Goal: Task Accomplishment & Management: Manage account settings

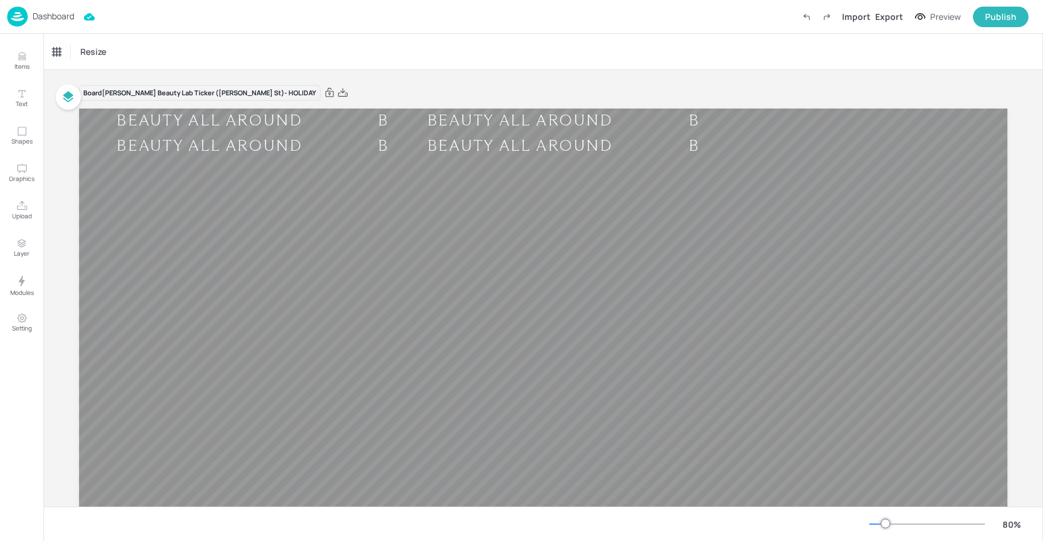
click at [62, 17] on p "Dashboard" at bounding box center [54, 16] width 42 height 8
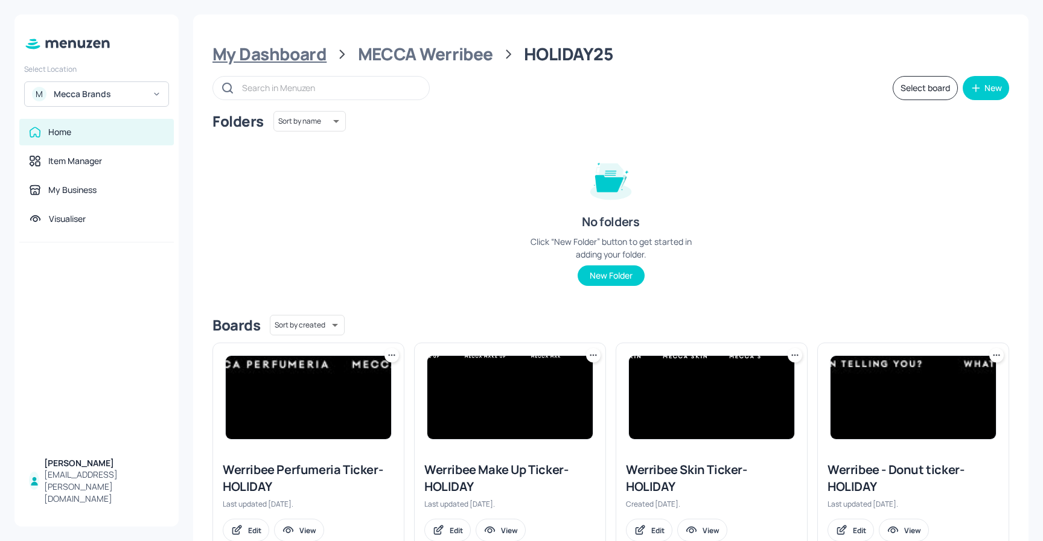
click at [310, 57] on div "My Dashboard" at bounding box center [269, 54] width 114 height 22
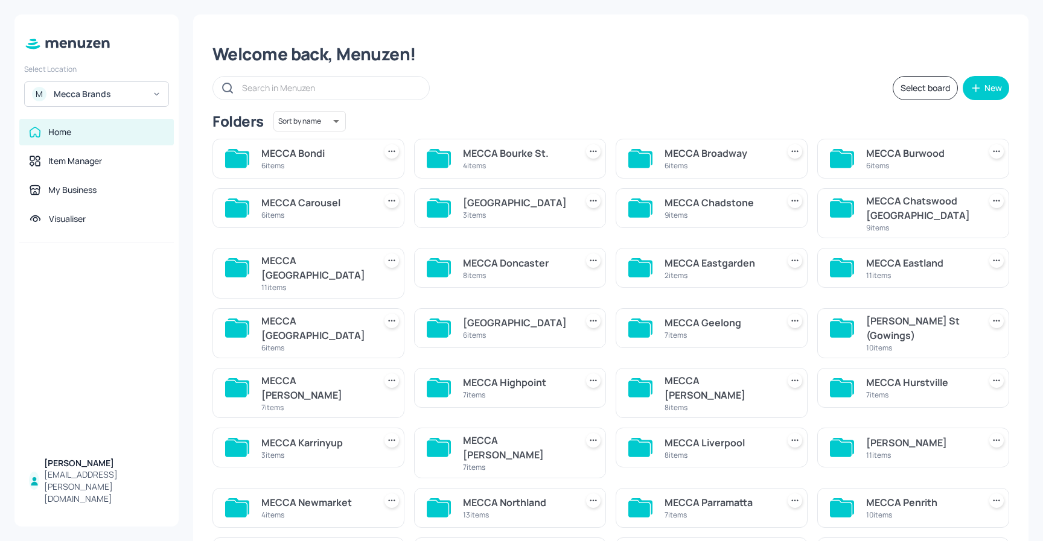
click at [334, 163] on div "6 items" at bounding box center [315, 165] width 109 height 10
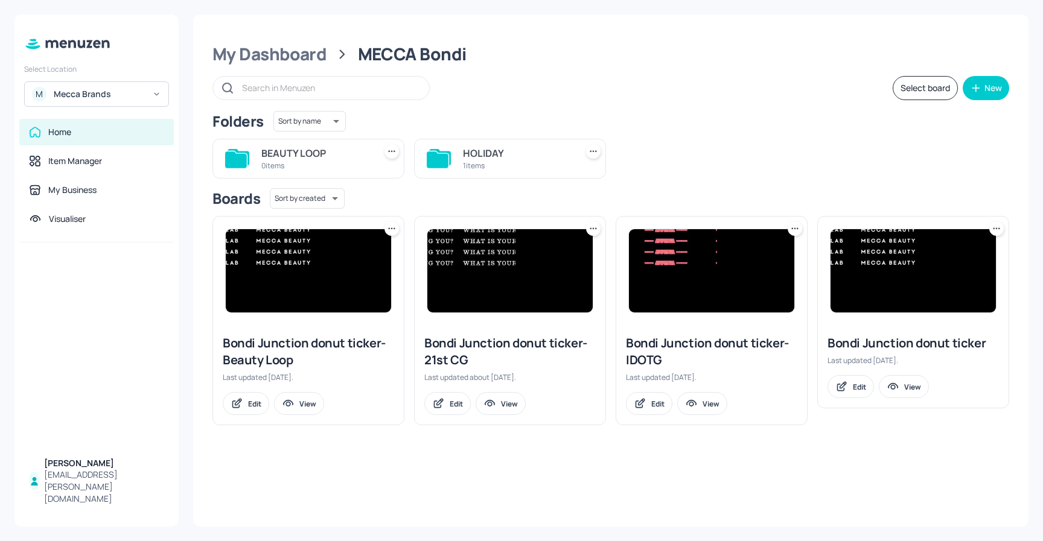
click at [542, 162] on div "1 items" at bounding box center [517, 165] width 109 height 10
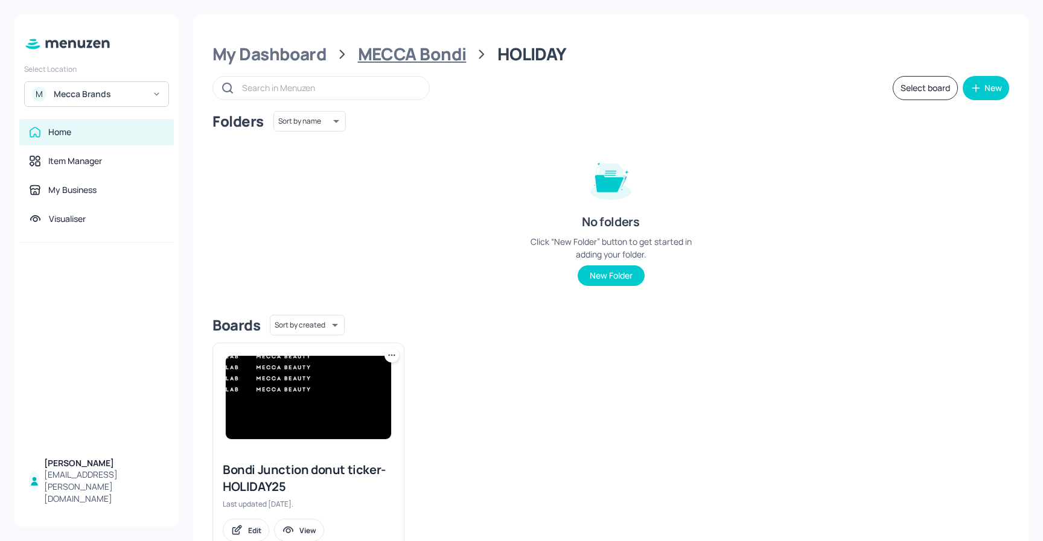
click at [412, 54] on div "MECCA Bondi" at bounding box center [412, 54] width 109 height 22
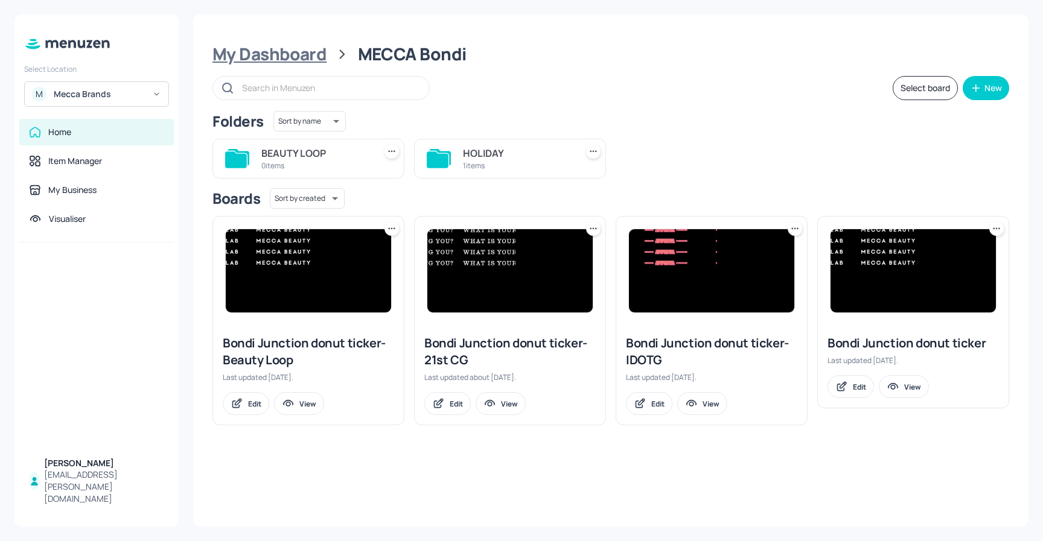
click at [282, 51] on div "My Dashboard" at bounding box center [269, 54] width 114 height 22
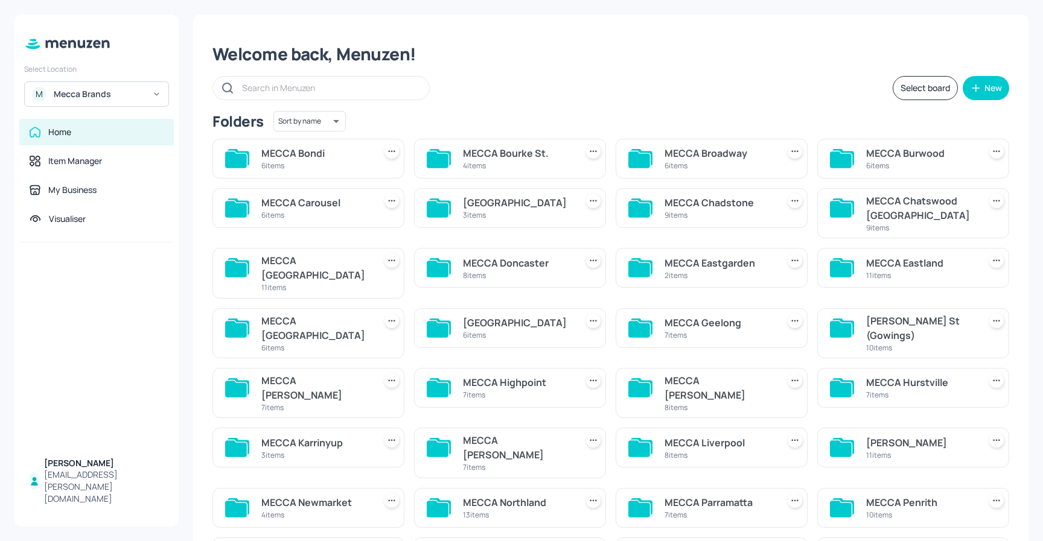
click at [508, 157] on div "MECCA Bourke St." at bounding box center [517, 153] width 109 height 14
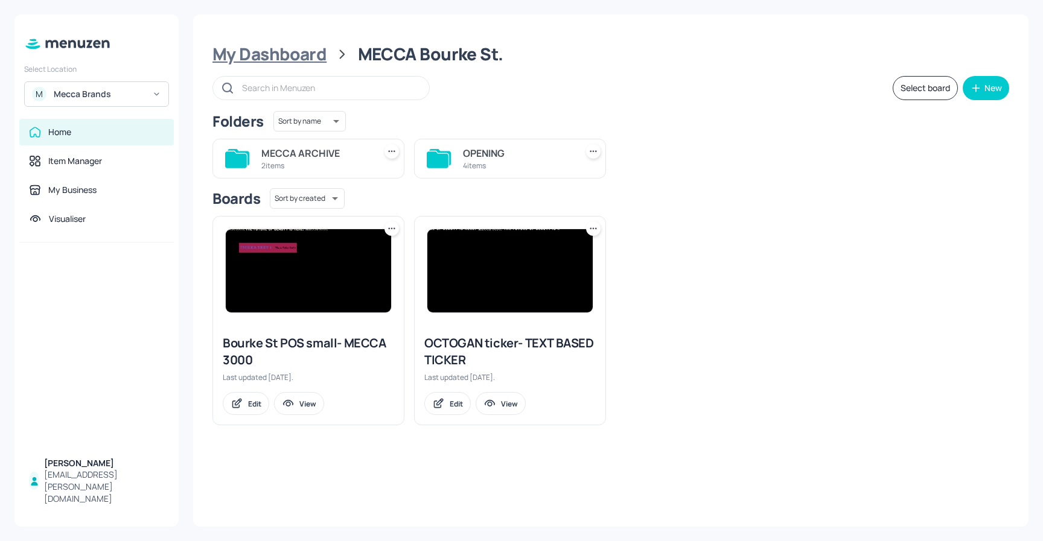
click at [296, 56] on div "My Dashboard" at bounding box center [269, 54] width 114 height 22
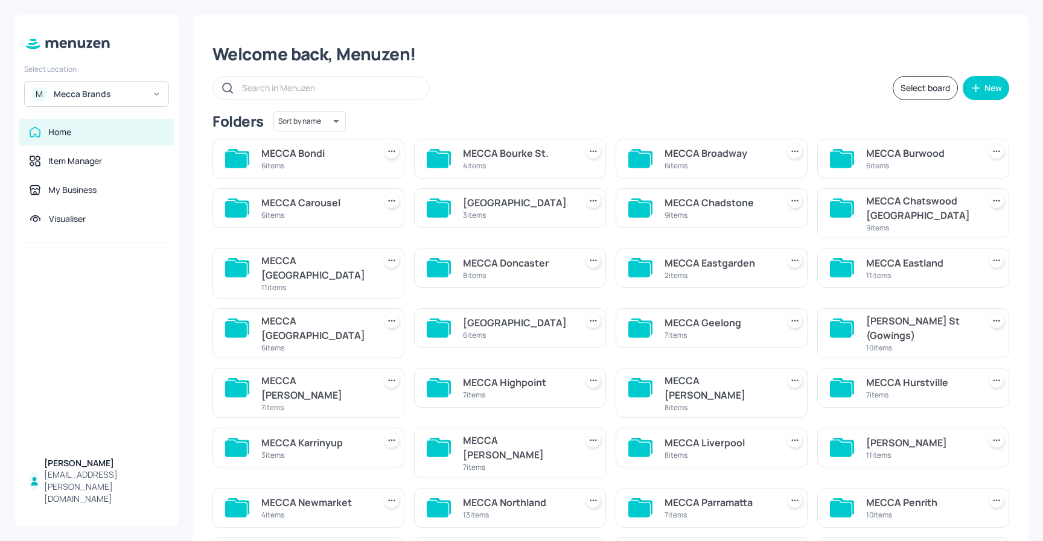
click at [726, 160] on div "6 items" at bounding box center [718, 165] width 109 height 10
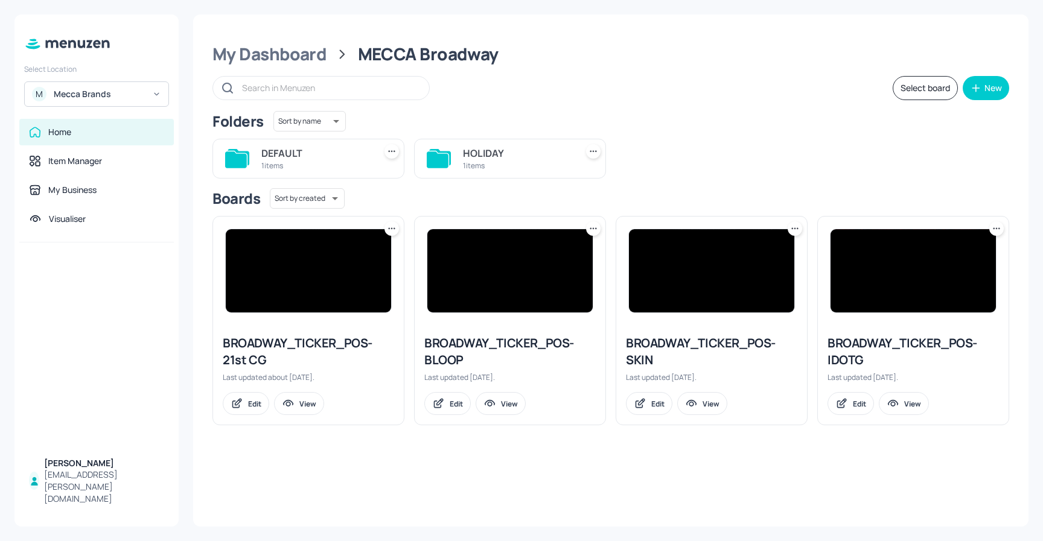
click at [507, 159] on div "HOLIDAY" at bounding box center [517, 153] width 109 height 14
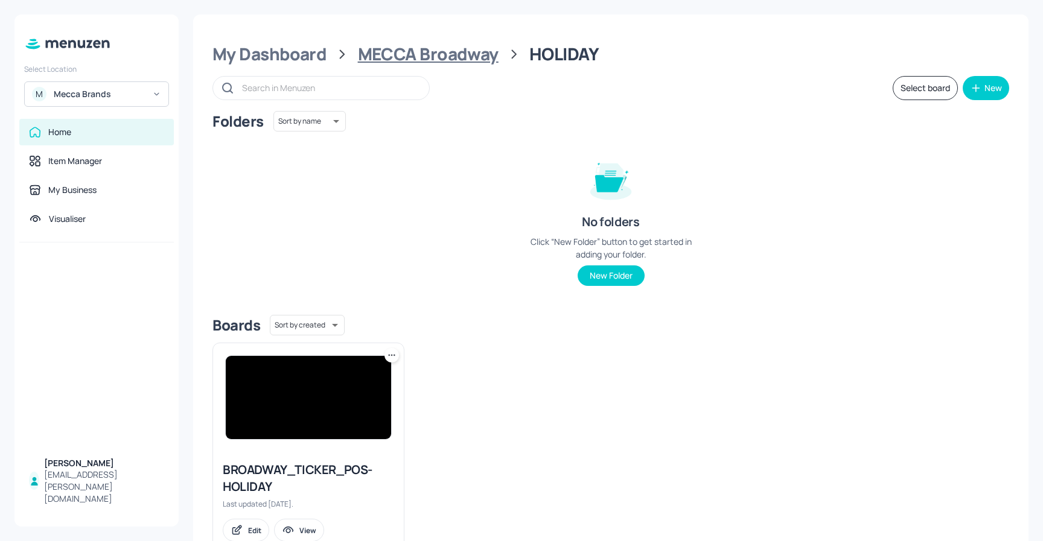
drag, startPoint x: 425, startPoint y: 51, endPoint x: 410, endPoint y: 56, distance: 15.3
click at [425, 51] on div "MECCA Broadway" at bounding box center [428, 54] width 141 height 22
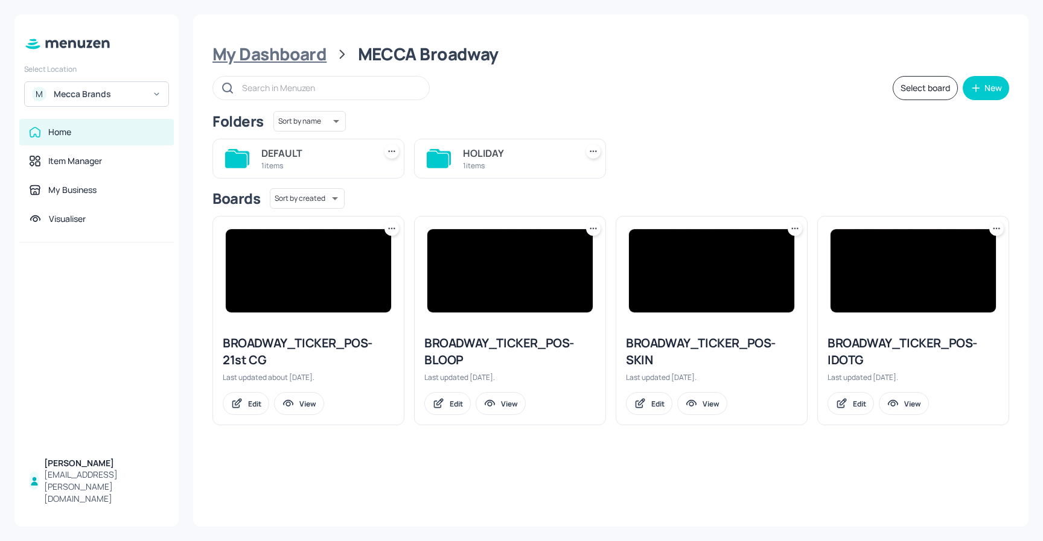
click at [282, 60] on div "My Dashboard" at bounding box center [269, 54] width 114 height 22
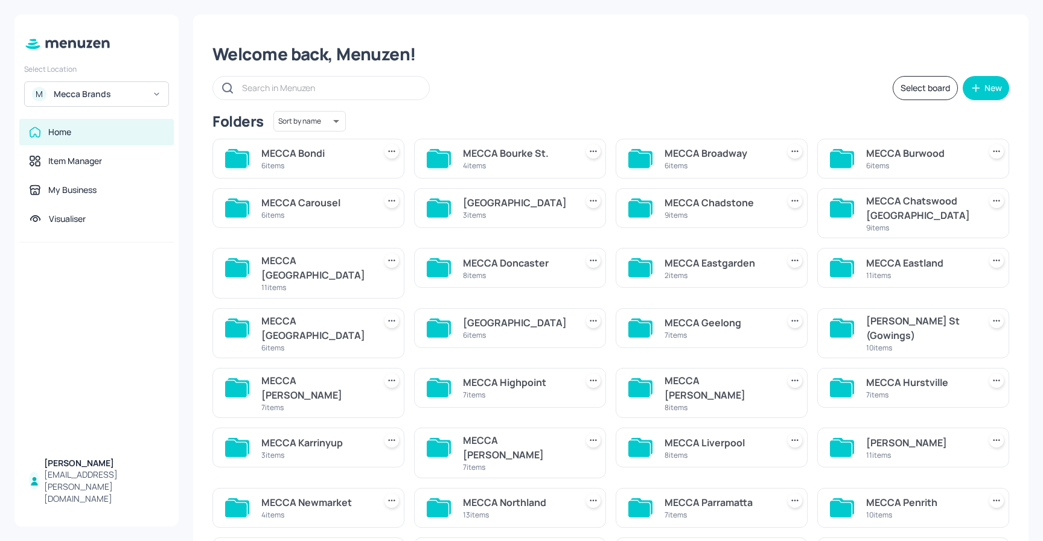
click at [903, 148] on div "MECCA Burwood" at bounding box center [920, 153] width 109 height 14
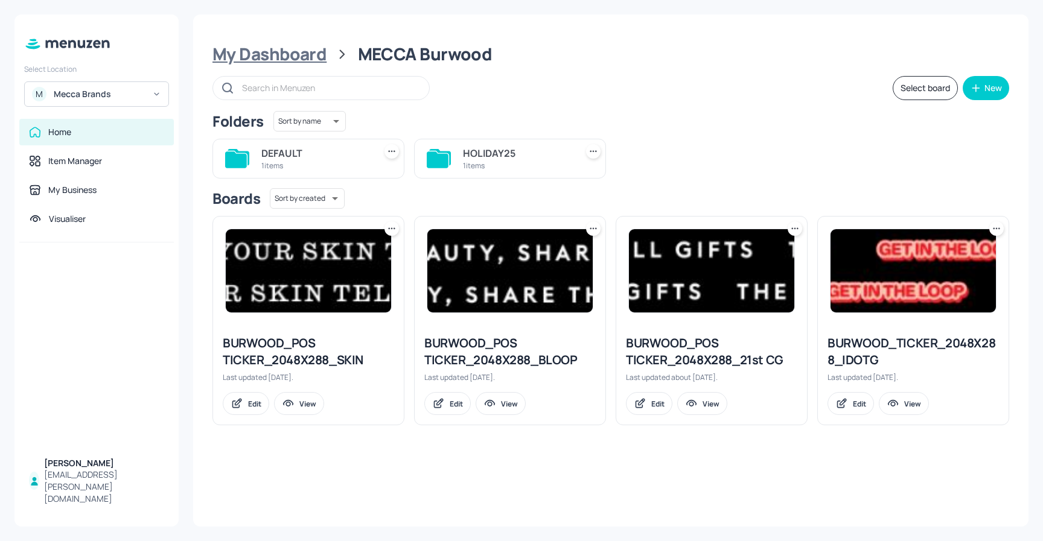
click at [238, 50] on div "My Dashboard" at bounding box center [269, 54] width 114 height 22
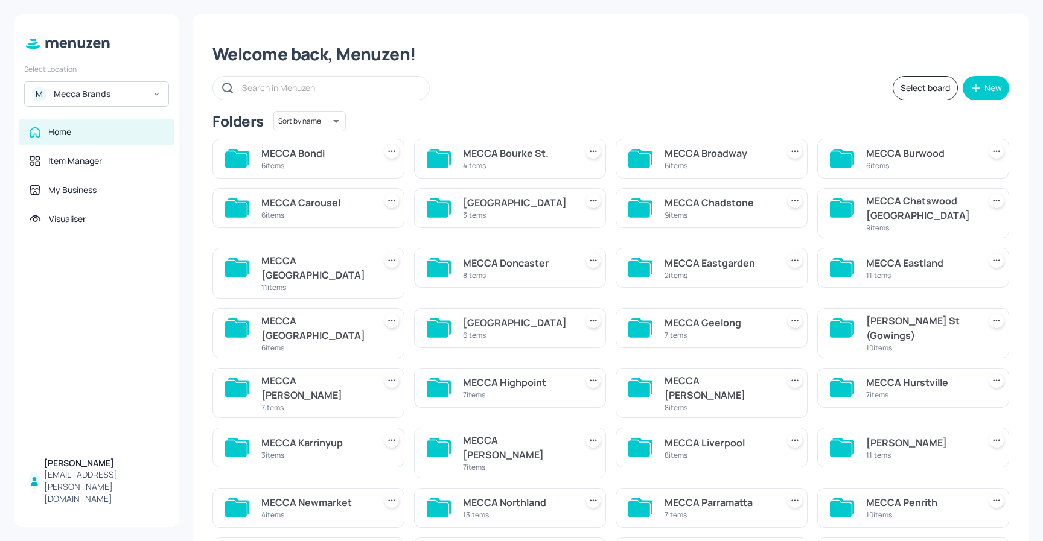
click at [331, 212] on div "6 items" at bounding box center [315, 215] width 109 height 10
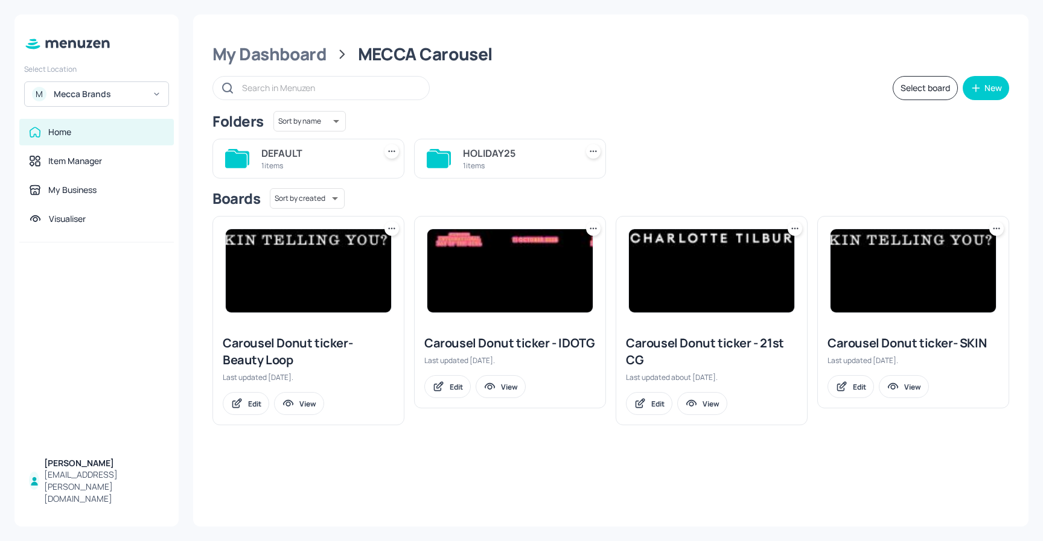
click at [504, 161] on div "1 items" at bounding box center [517, 165] width 109 height 10
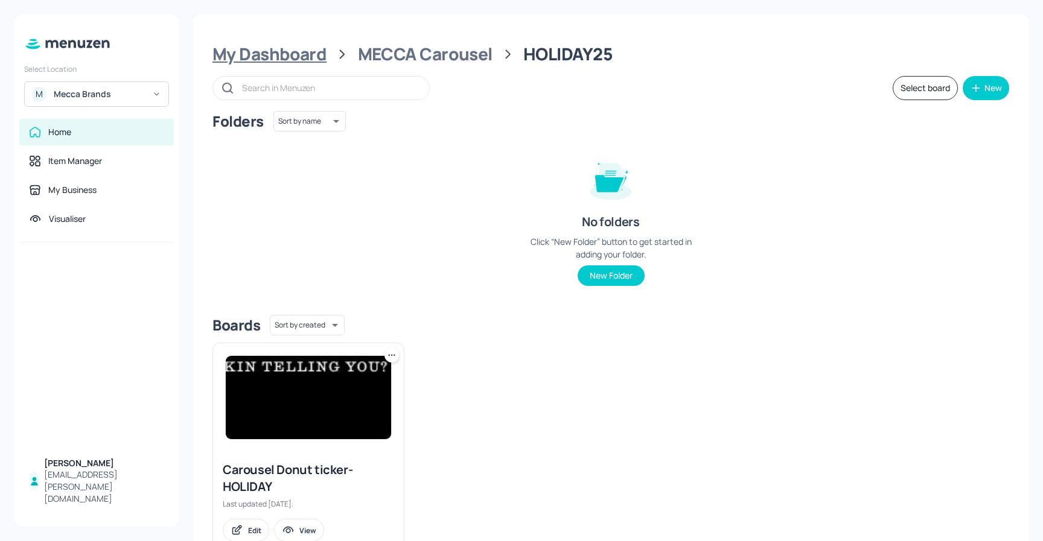
click at [277, 56] on div "My Dashboard" at bounding box center [269, 54] width 114 height 22
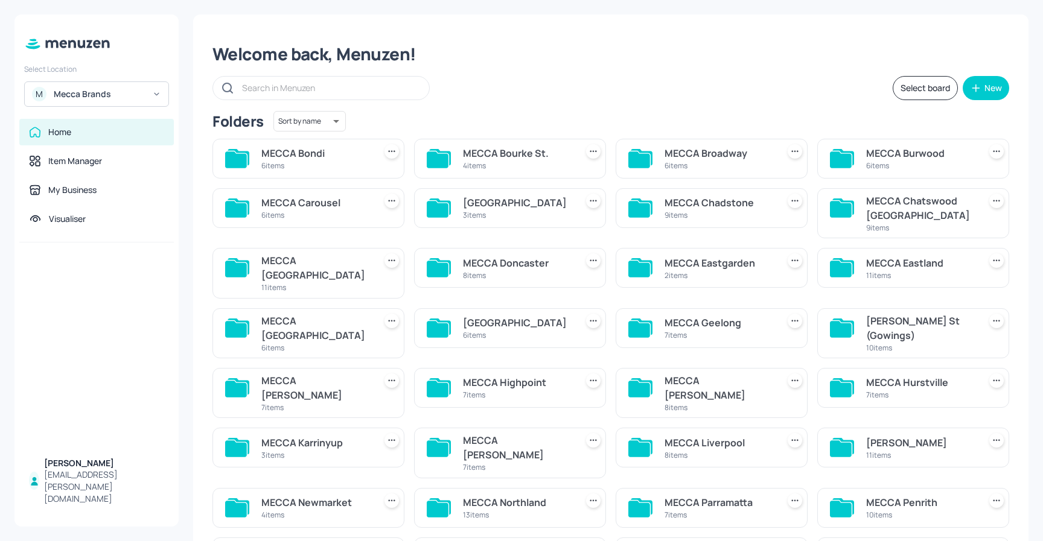
click at [499, 208] on div "MECCA Castle Towers" at bounding box center [517, 202] width 109 height 14
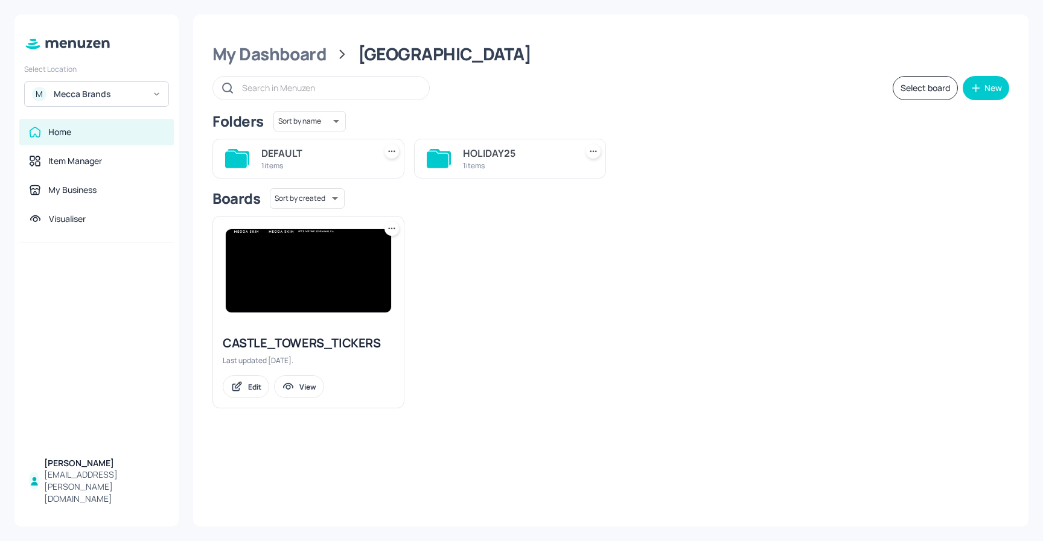
click at [480, 151] on div "HOLIDAY25" at bounding box center [517, 153] width 109 height 14
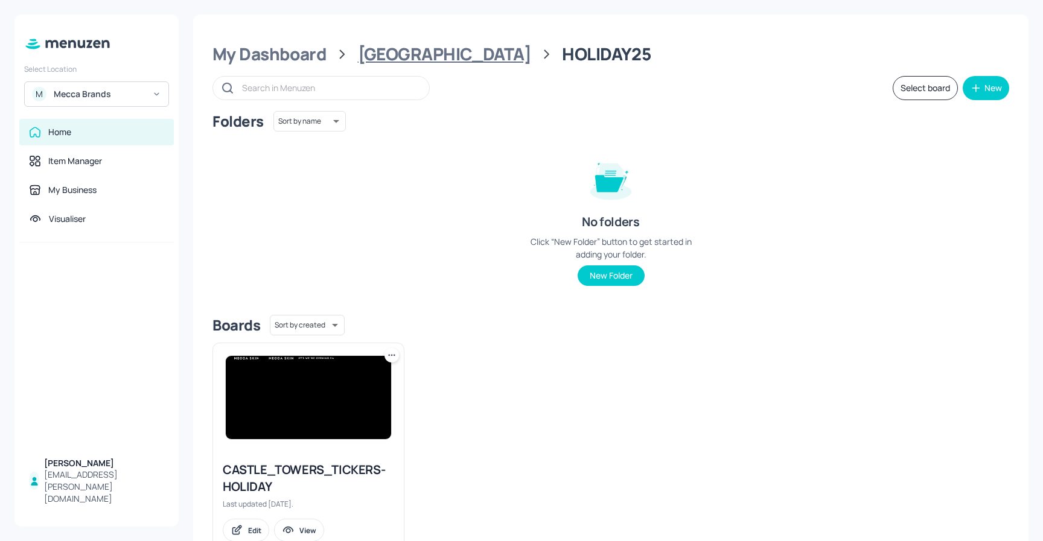
click at [465, 49] on div "MECCA Castle Towers" at bounding box center [444, 54] width 173 height 22
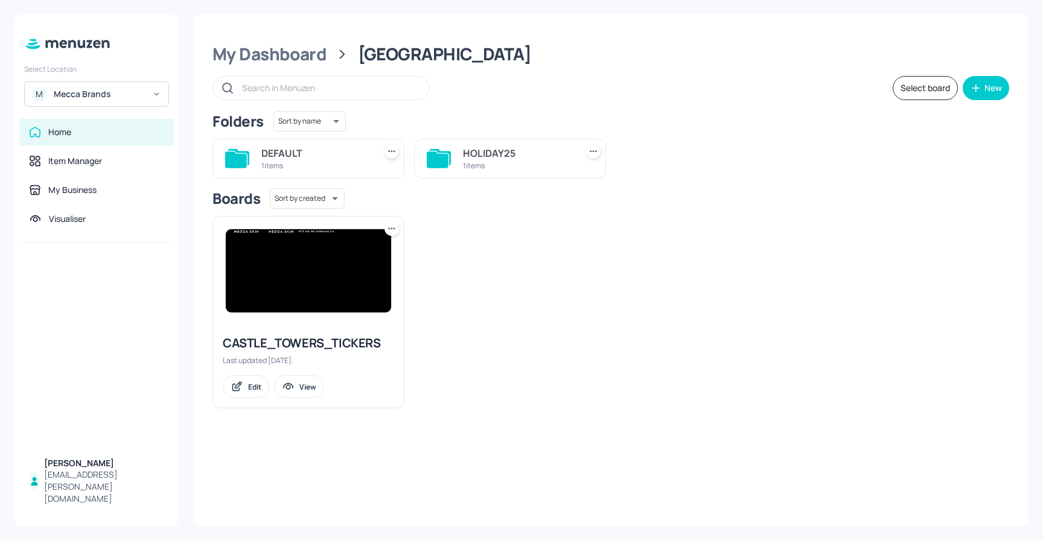
click at [310, 257] on img at bounding box center [308, 270] width 165 height 83
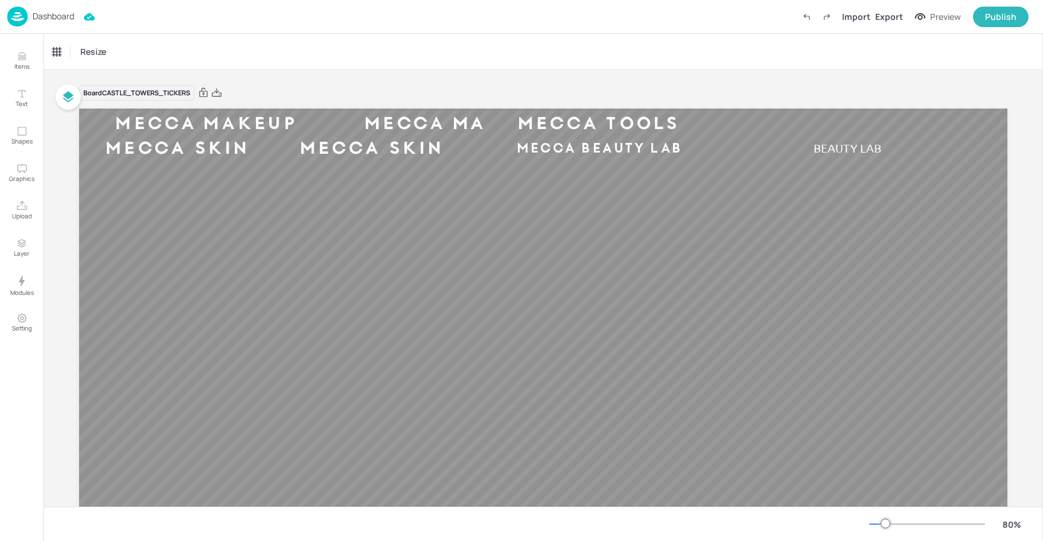
click at [66, 14] on p "Dashboard" at bounding box center [54, 16] width 42 height 8
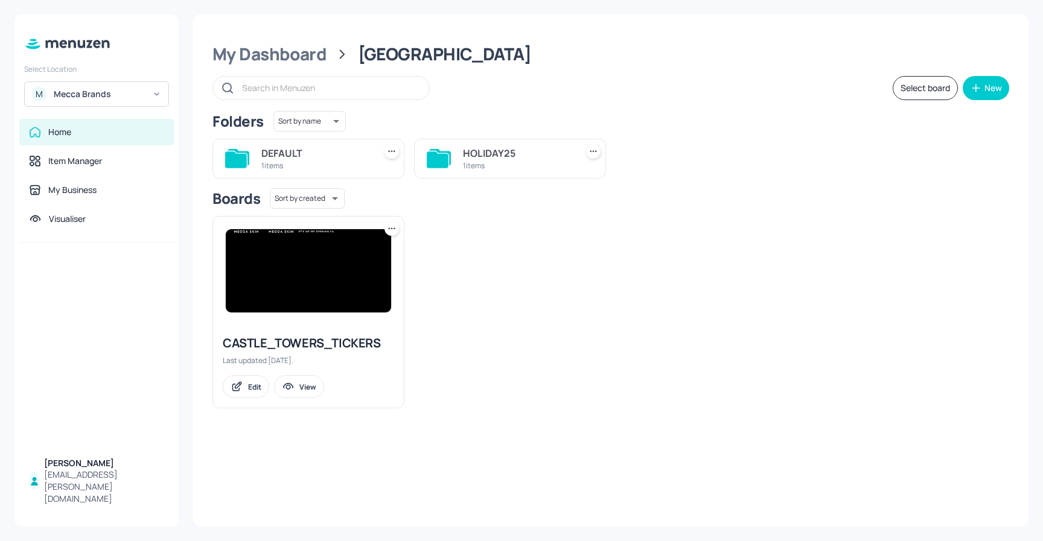
click at [510, 154] on div "HOLIDAY25" at bounding box center [517, 153] width 109 height 14
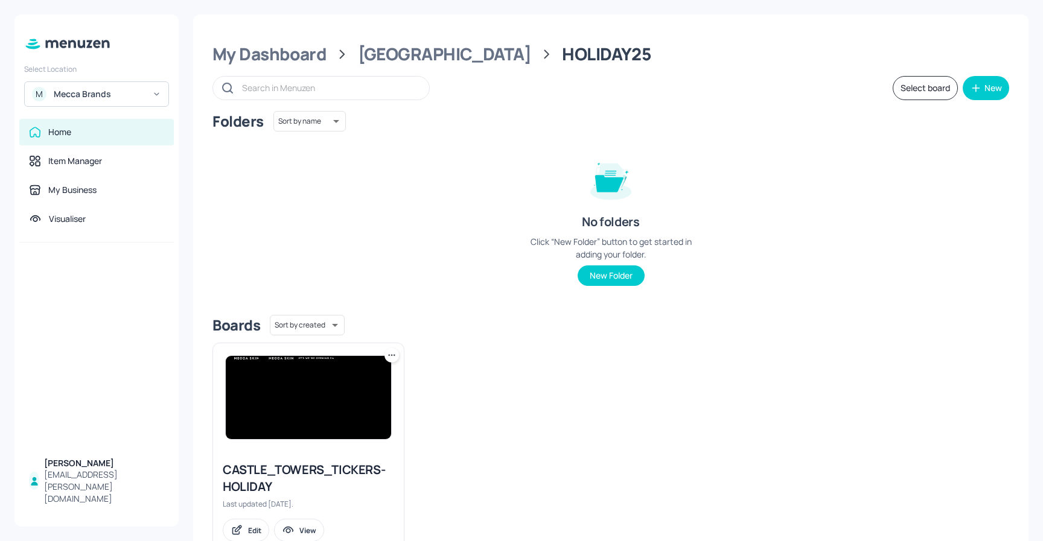
click at [335, 417] on img at bounding box center [308, 397] width 165 height 83
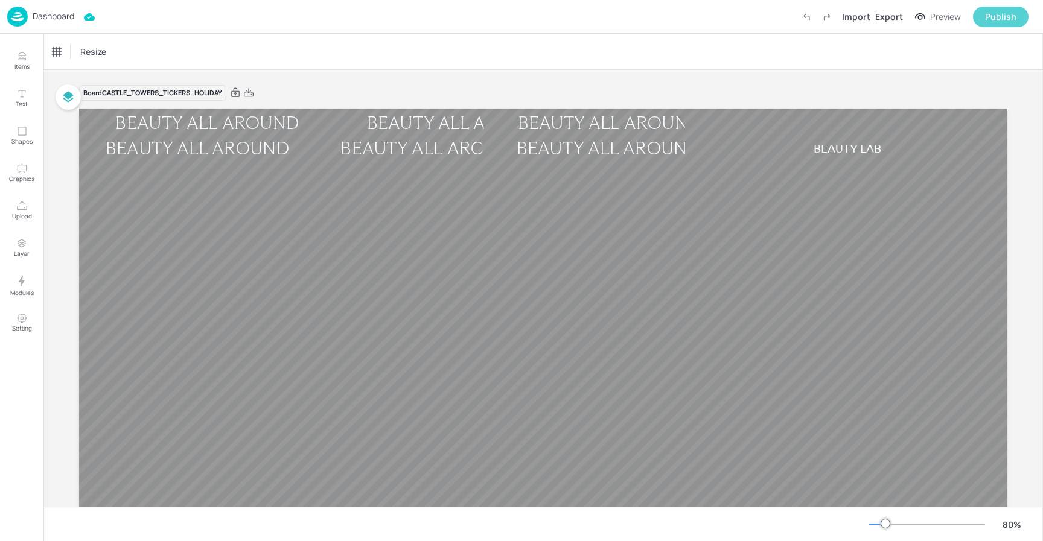
click at [990, 16] on div "Publish" at bounding box center [1000, 16] width 31 height 13
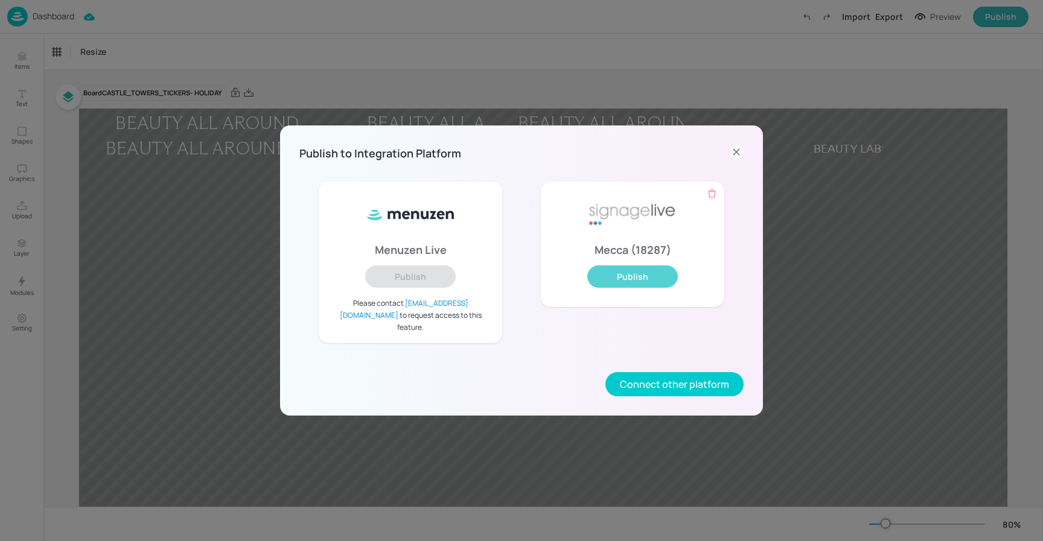
click at [642, 284] on button "Publish" at bounding box center [632, 276] width 90 height 22
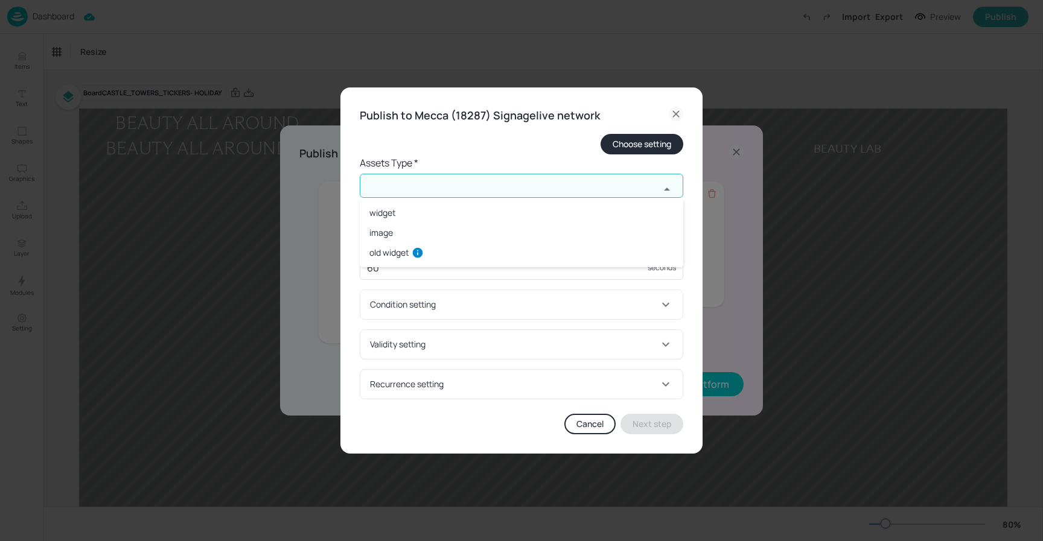
click at [455, 180] on input "text" at bounding box center [510, 186] width 300 height 24
drag, startPoint x: 428, startPoint y: 214, endPoint x: 424, endPoint y: 223, distance: 9.4
click at [428, 214] on li "widget" at bounding box center [521, 213] width 323 height 20
type input "widget"
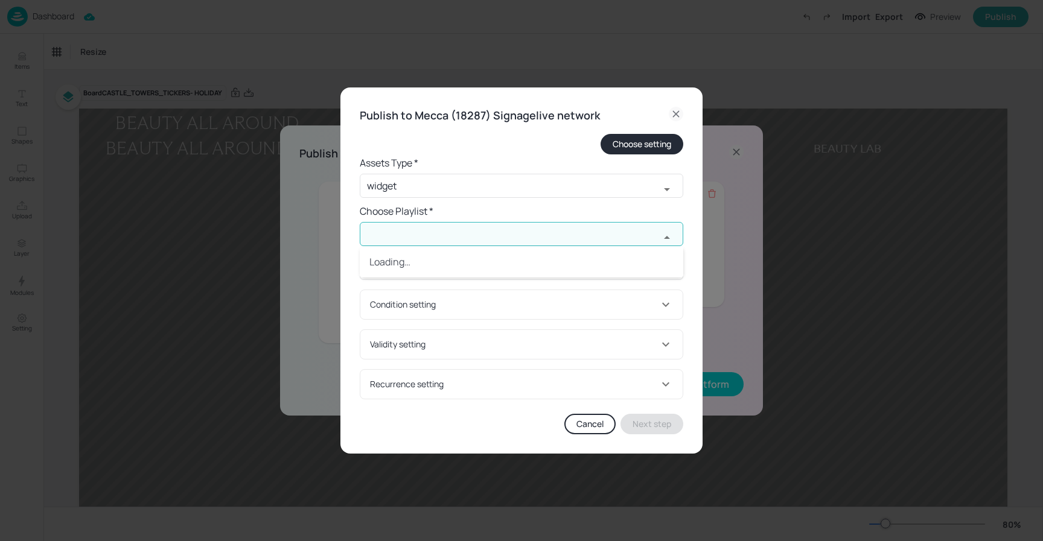
click at [430, 230] on input "text" at bounding box center [510, 234] width 300 height 24
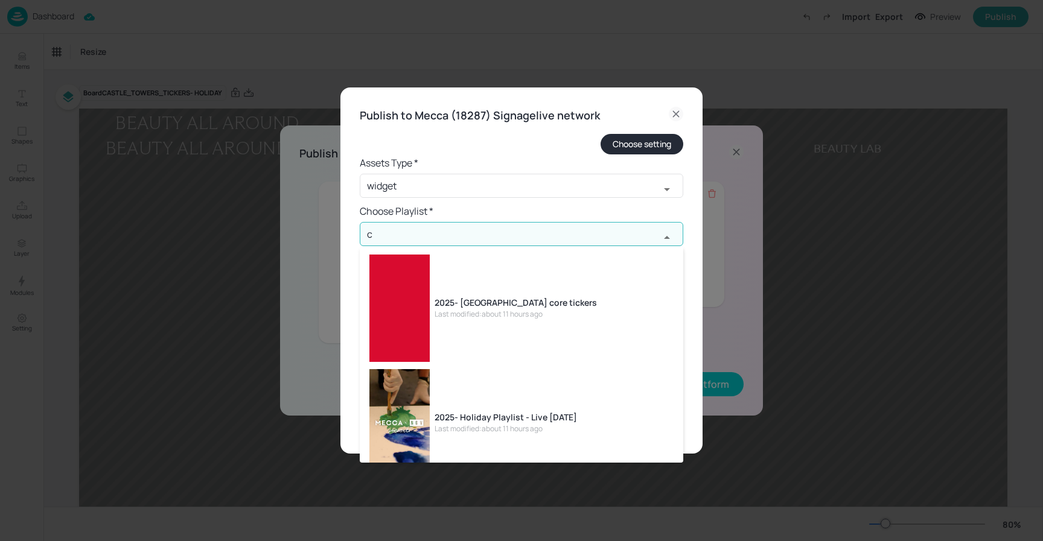
click at [552, 313] on div "Last modified: about 11 hours ago" at bounding box center [515, 314] width 162 height 11
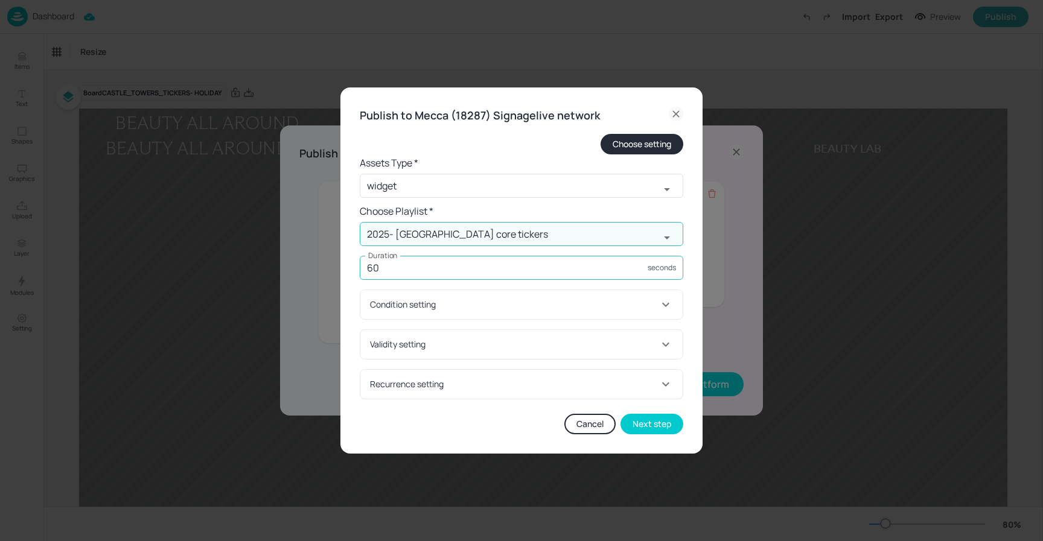
type input "2025- [GEOGRAPHIC_DATA] core tickers"
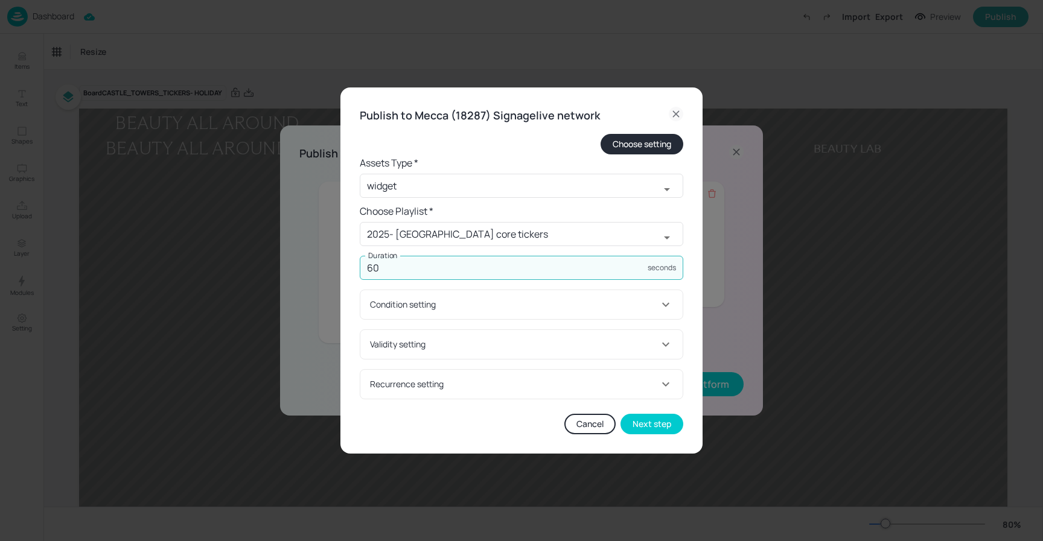
click at [408, 270] on input "60" at bounding box center [504, 268] width 288 height 24
type input "6000"
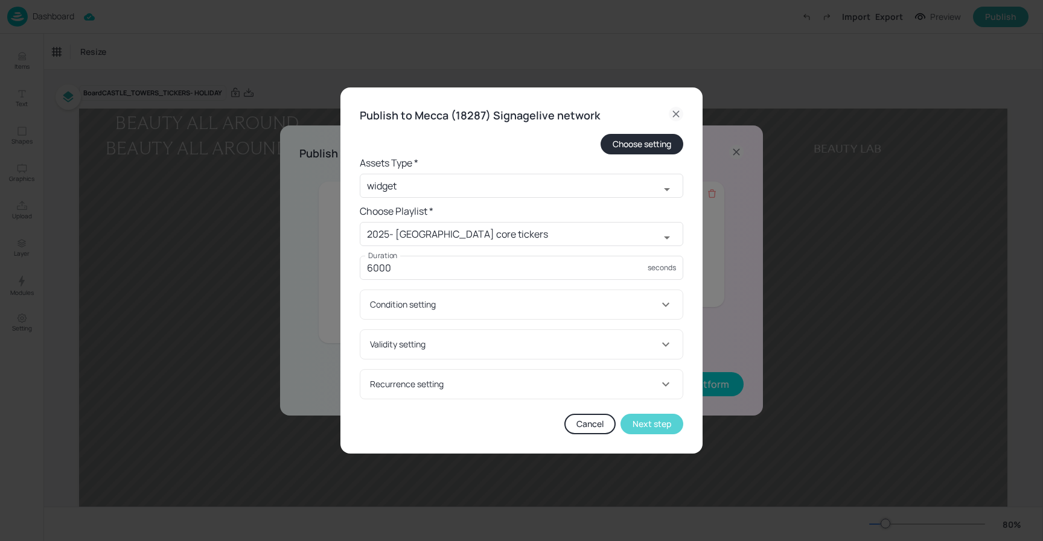
click at [676, 431] on button "Next step" at bounding box center [651, 424] width 63 height 21
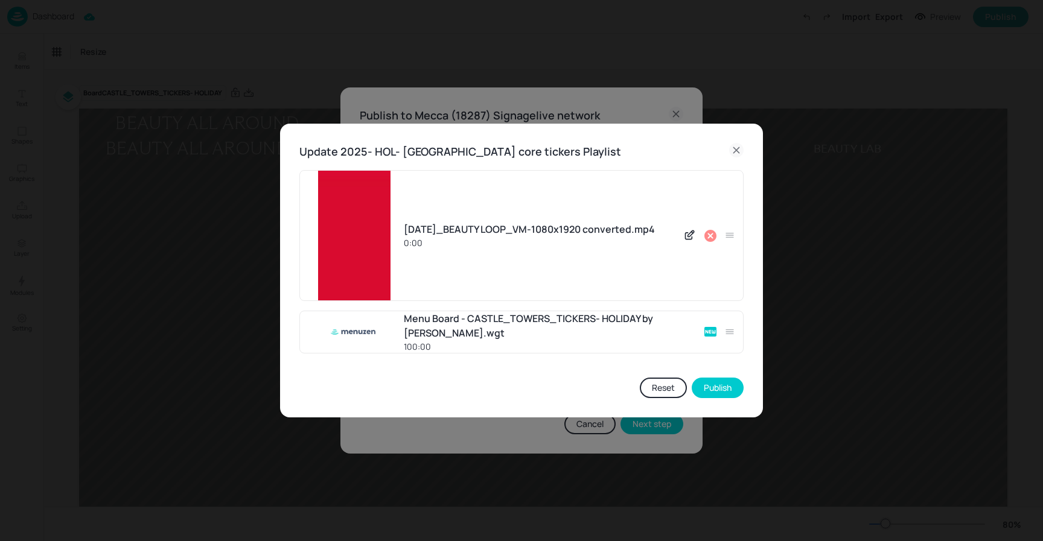
click at [710, 233] on icon at bounding box center [710, 236] width 12 height 12
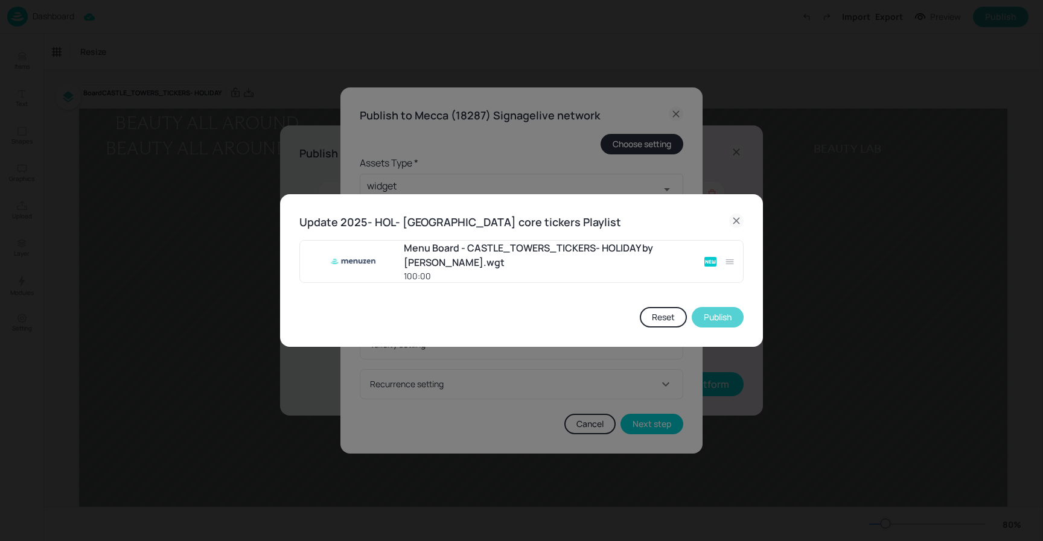
click at [723, 320] on button "Publish" at bounding box center [717, 317] width 52 height 21
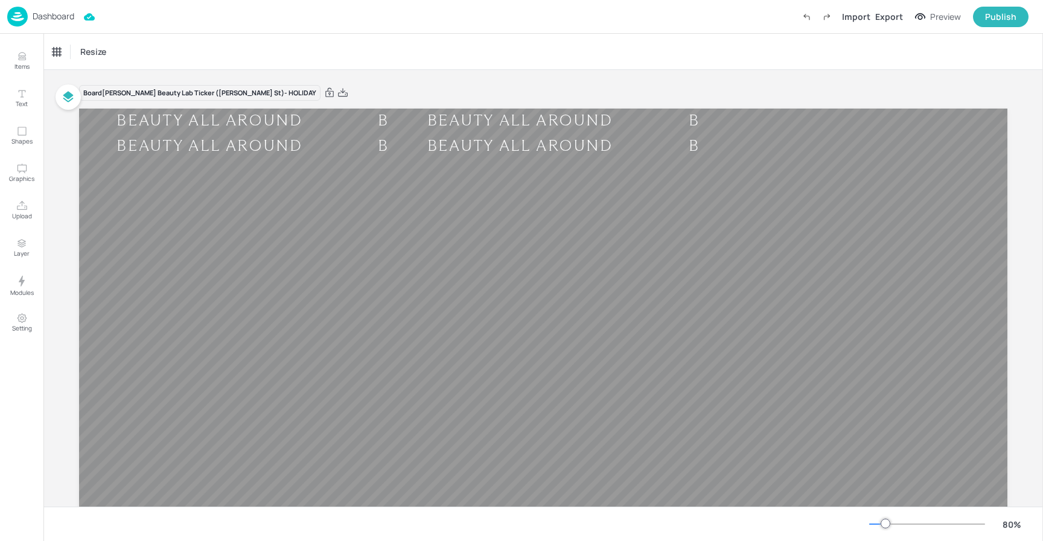
click at [43, 15] on p "Dashboard" at bounding box center [54, 16] width 42 height 8
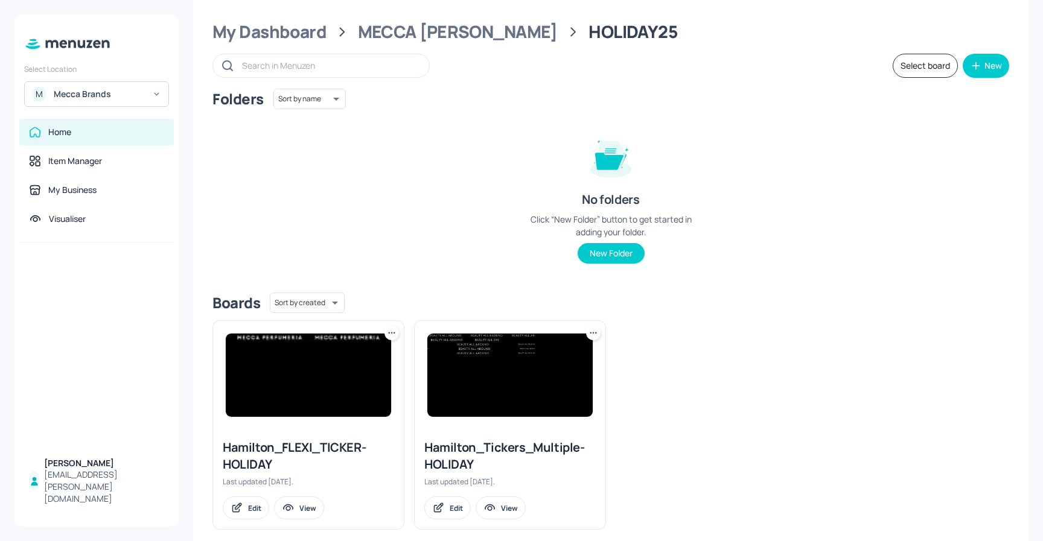
scroll to position [28, 0]
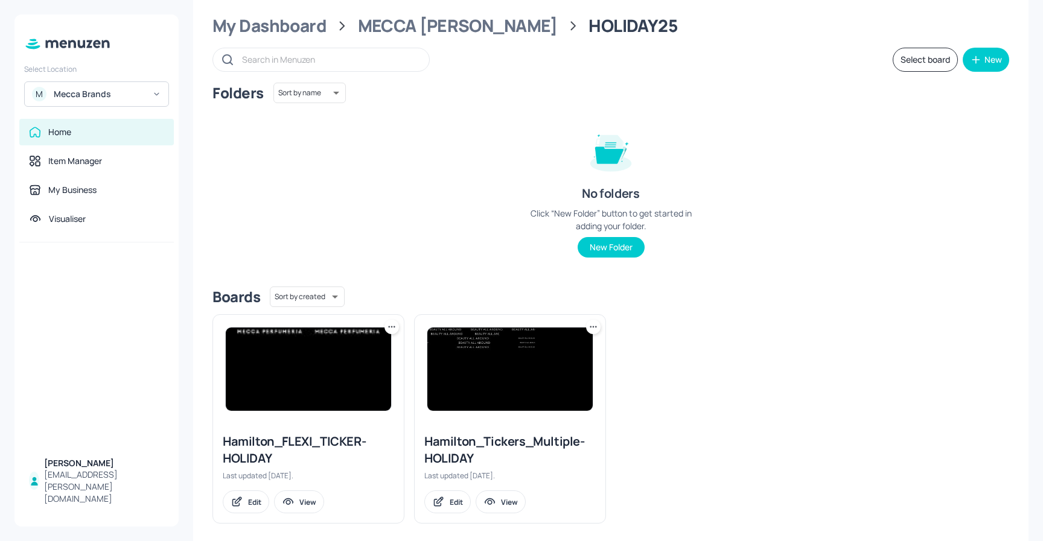
click at [483, 344] on img at bounding box center [509, 369] width 165 height 83
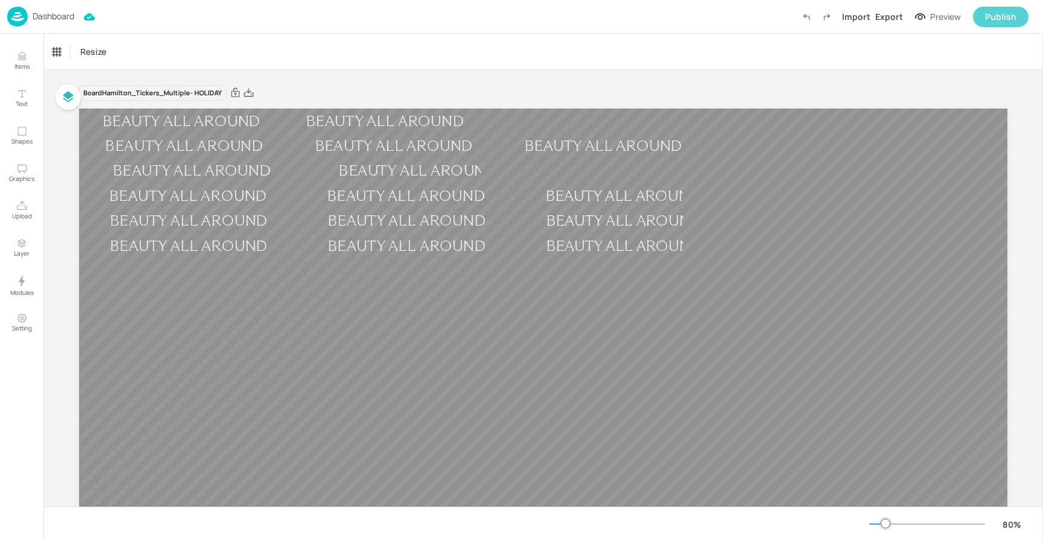
click at [1011, 16] on div "Publish" at bounding box center [1000, 16] width 31 height 13
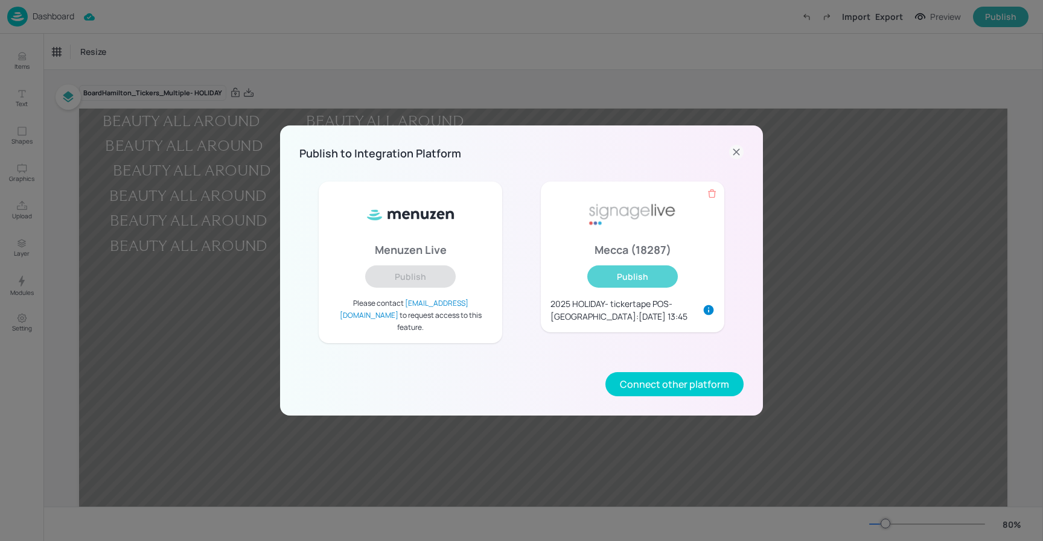
click at [658, 278] on button "Publish" at bounding box center [632, 276] width 90 height 22
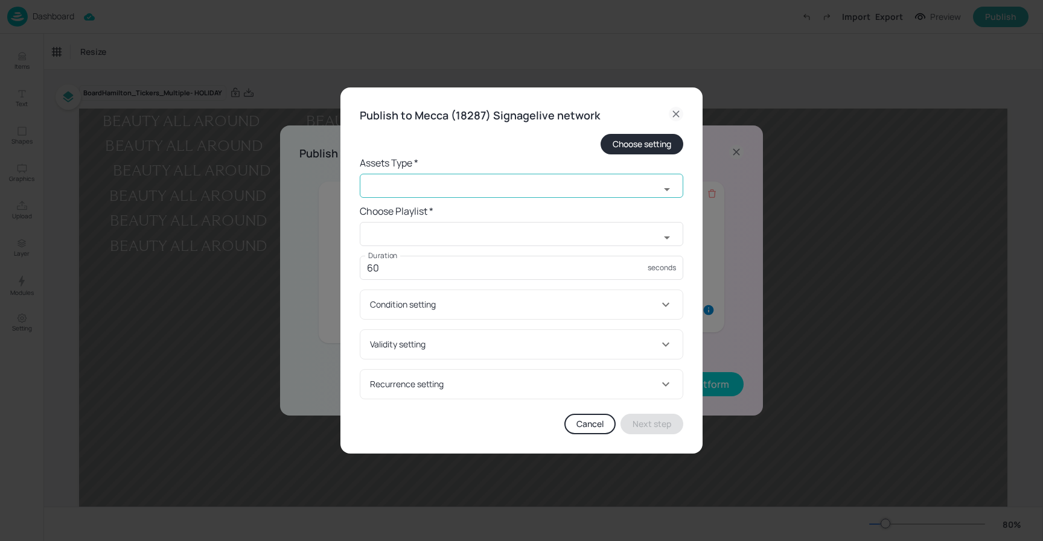
click at [468, 185] on input "text" at bounding box center [510, 186] width 300 height 24
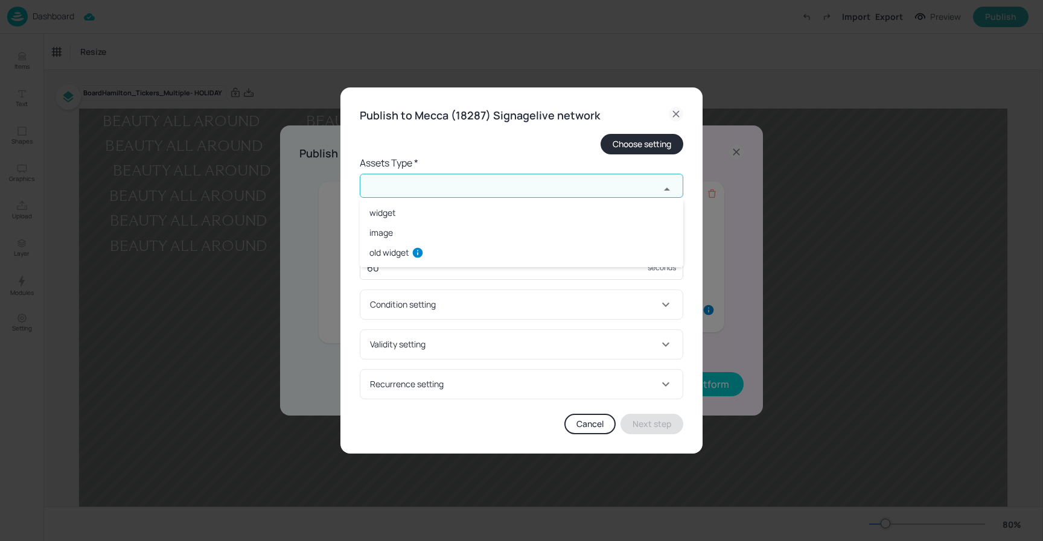
click at [434, 215] on li "widget" at bounding box center [521, 213] width 323 height 20
type input "widget"
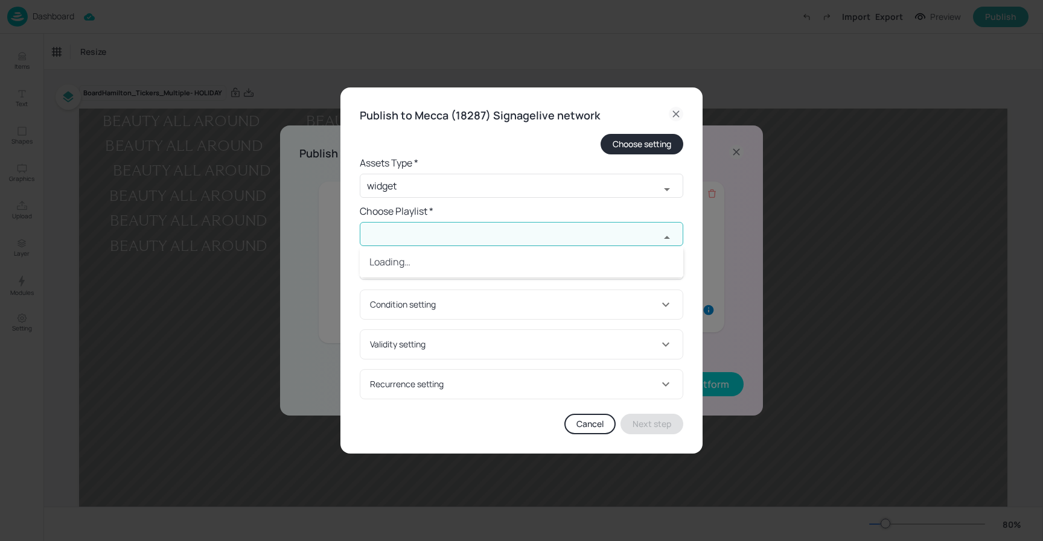
click at [428, 233] on input "text" at bounding box center [510, 234] width 300 height 24
type input "[PERSON_NAME]"
drag, startPoint x: 410, startPoint y: 235, endPoint x: 338, endPoint y: 228, distance: 72.7
click at [337, 229] on div "Publish to Mecca (18287) Signagelive network Choose setting Assets Type * widge…" at bounding box center [521, 270] width 1043 height 541
click at [419, 235] on input "hol" at bounding box center [510, 234] width 300 height 24
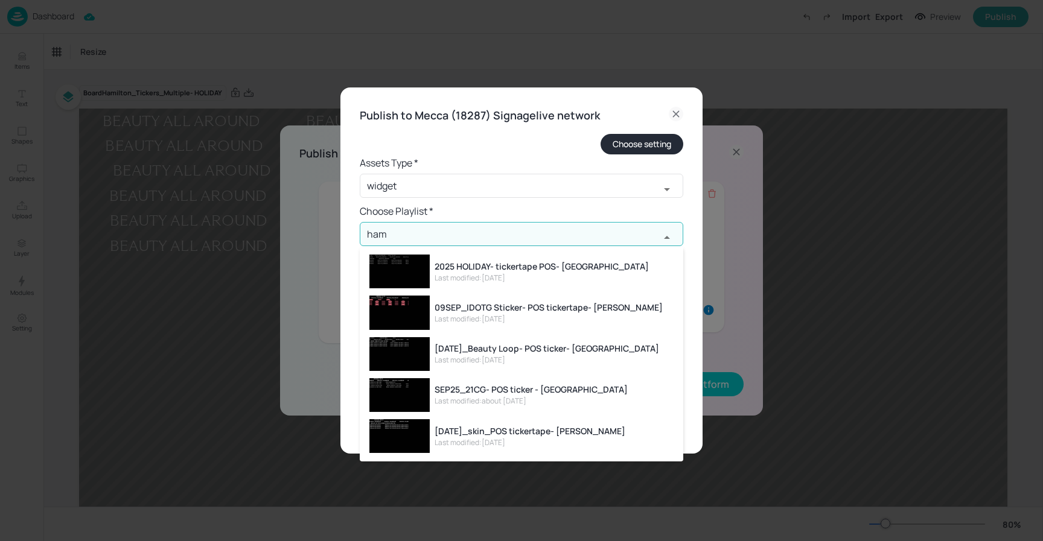
click at [599, 269] on li "2025 HOLIDAY- tickertape POS- [PERSON_NAME] Last modified: [DATE]" at bounding box center [521, 271] width 323 height 41
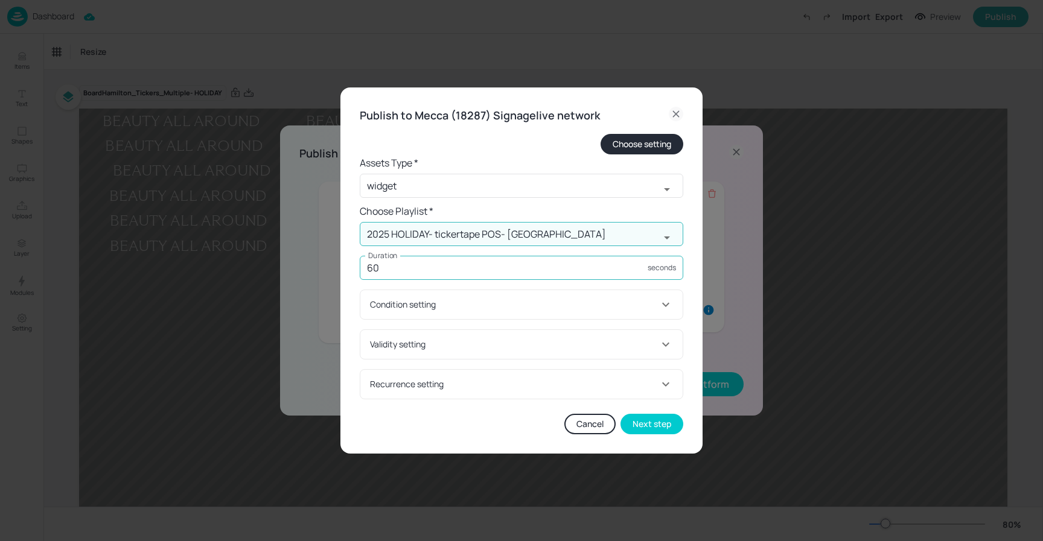
type input "2025 HOLIDAY- tickertape POS- [GEOGRAPHIC_DATA]"
click at [459, 270] on input "60" at bounding box center [504, 268] width 288 height 24
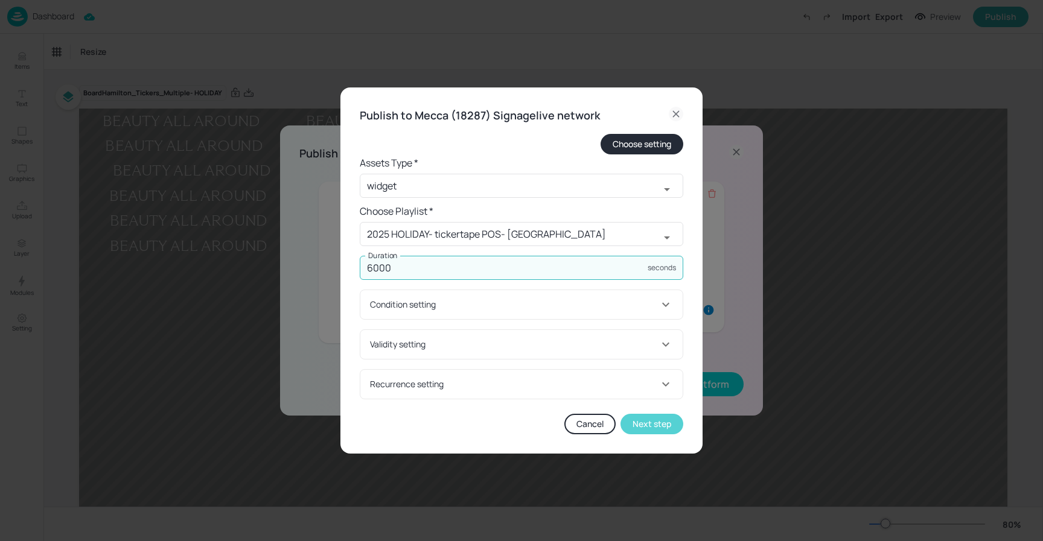
type input "6000"
click at [653, 425] on button "Next step" at bounding box center [651, 424] width 63 height 21
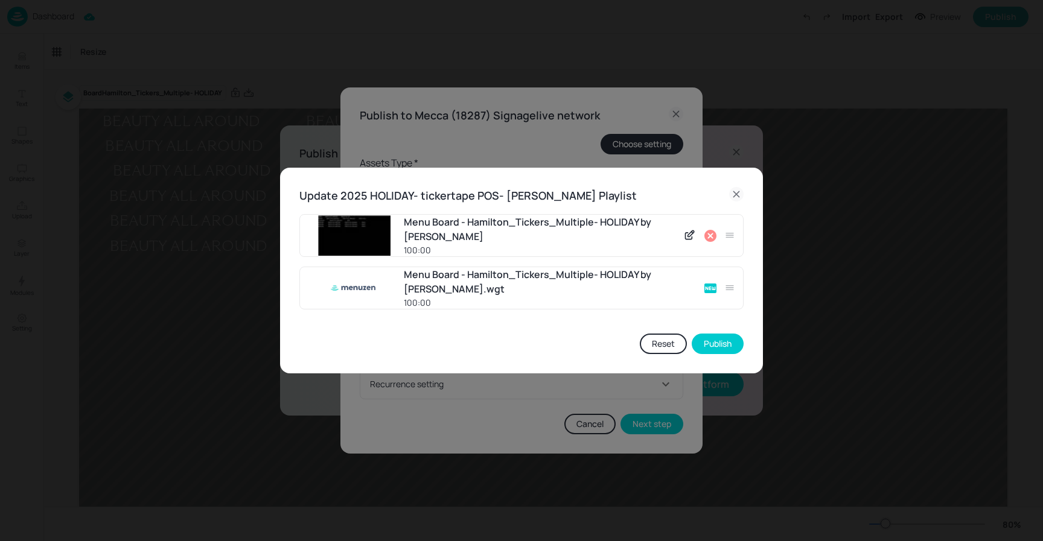
click at [707, 235] on icon at bounding box center [710, 236] width 12 height 12
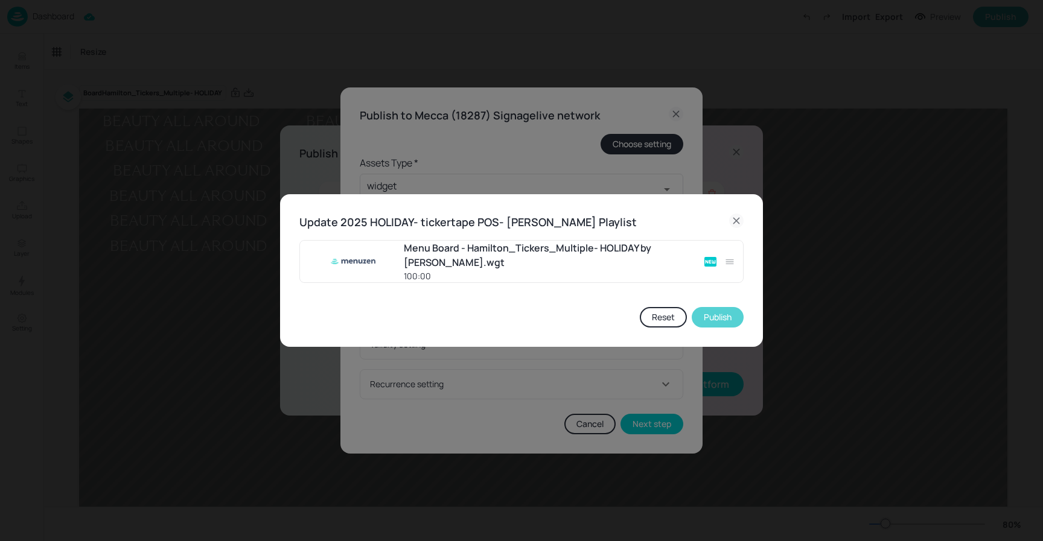
click at [723, 317] on button "Publish" at bounding box center [717, 317] width 52 height 21
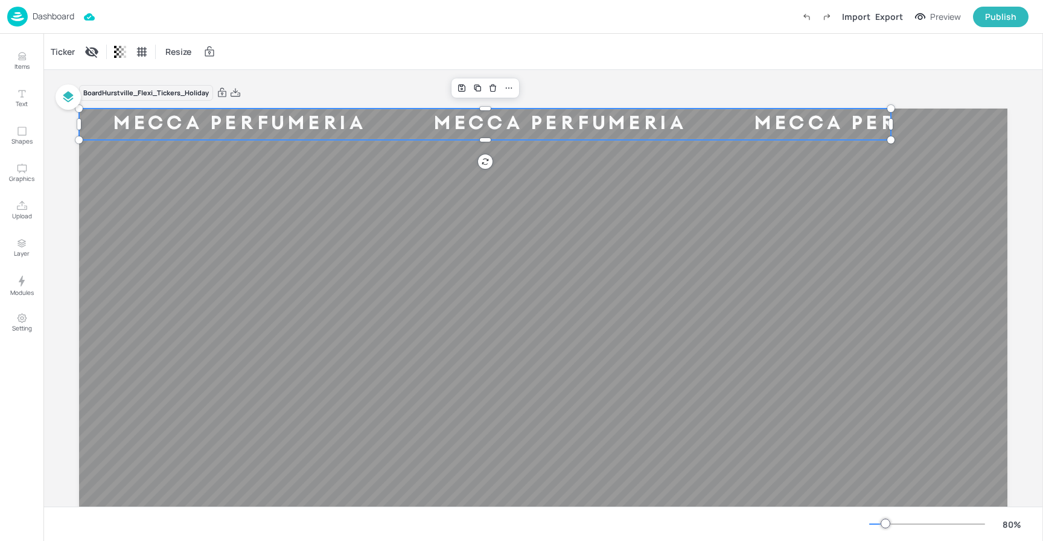
click at [206, 117] on div "MECCA PERFUMERIA" at bounding box center [239, 124] width 320 height 25
click at [53, 51] on div "Ticker" at bounding box center [62, 51] width 29 height 19
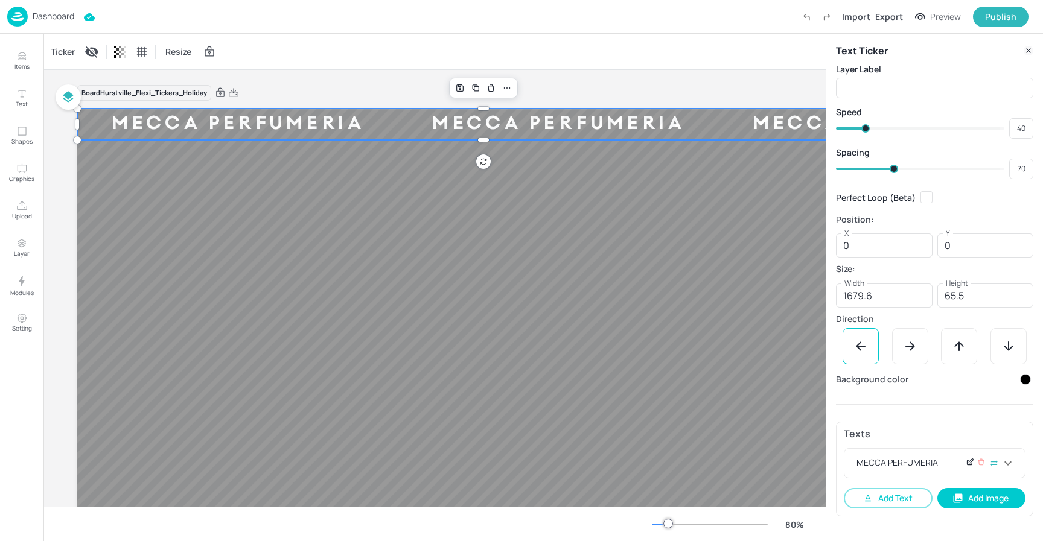
click at [965, 463] on icon at bounding box center [969, 462] width 9 height 8
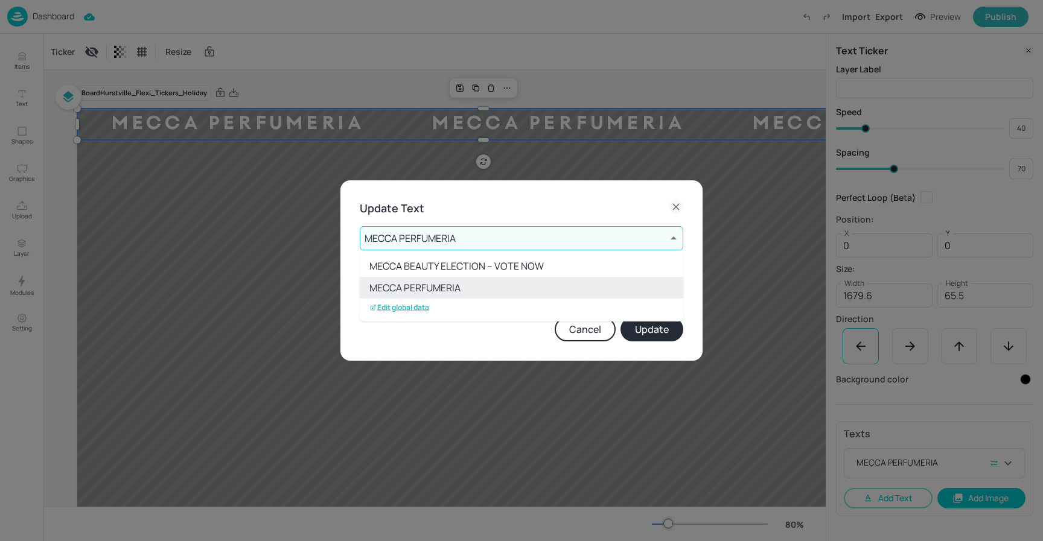
drag, startPoint x: 573, startPoint y: 244, endPoint x: 560, endPoint y: 246, distance: 12.7
click at [573, 244] on body "Dashboard Import Export Preview Publish Items Text Shapes Graphics Upload Layer…" at bounding box center [521, 270] width 1043 height 541
click at [416, 311] on p "Edit global data" at bounding box center [399, 307] width 60 height 8
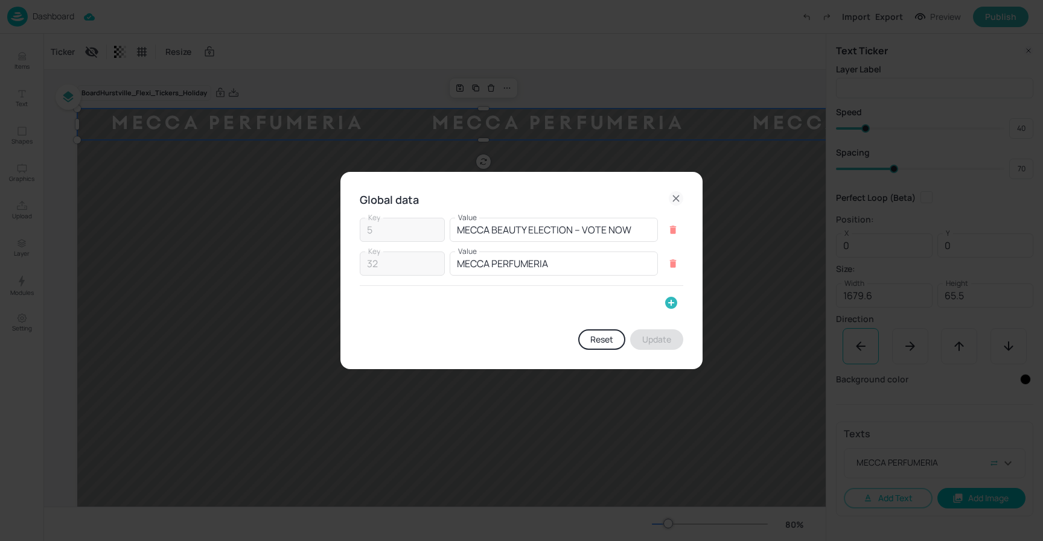
click at [673, 304] on icon "button" at bounding box center [671, 303] width 12 height 12
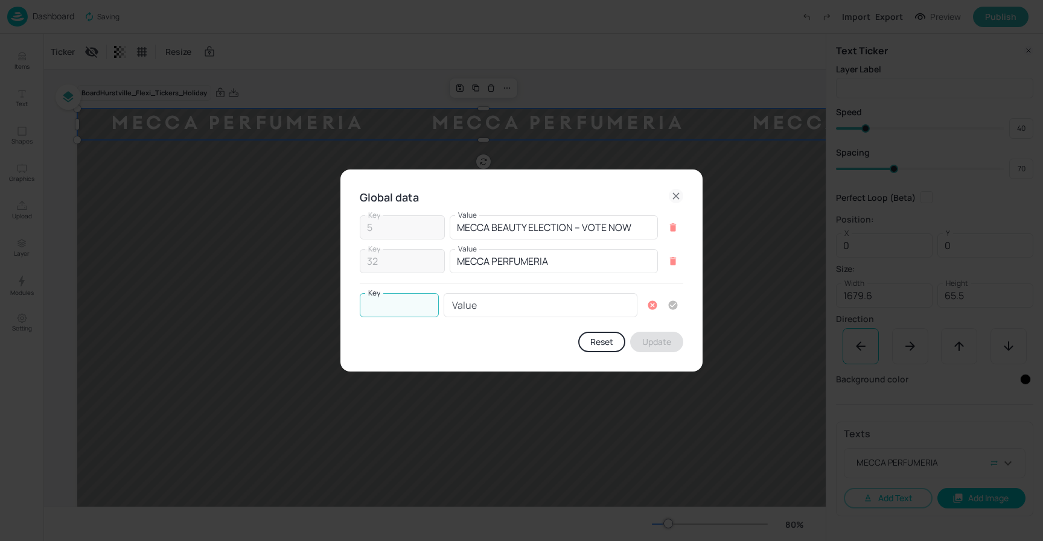
drag, startPoint x: 374, startPoint y: 305, endPoint x: 387, endPoint y: 306, distance: 13.4
click at [374, 305] on input "Key" at bounding box center [399, 305] width 79 height 24
type input "1"
click at [500, 310] on input "Value" at bounding box center [540, 305] width 194 height 24
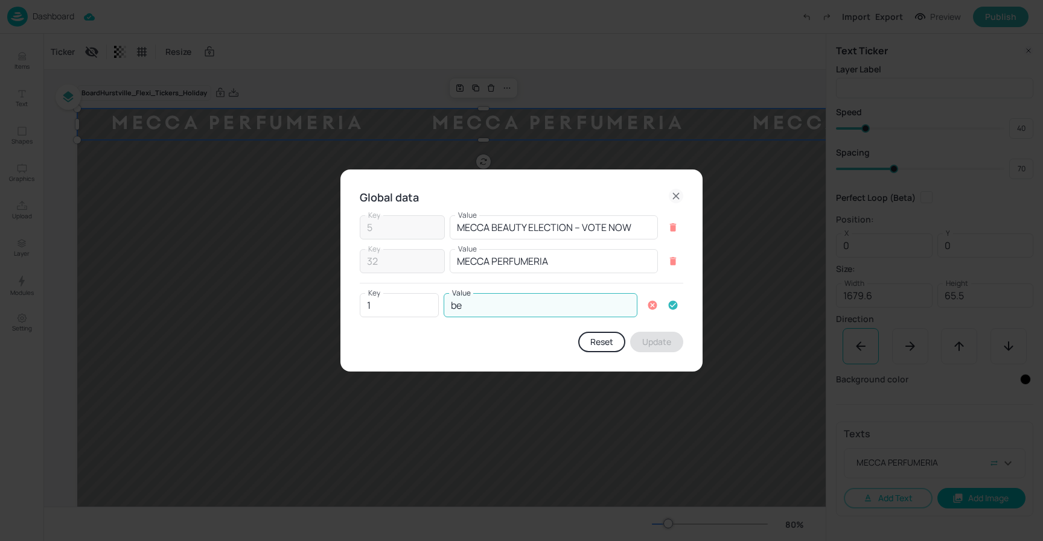
type input "BEAUTY ALL AROUND"
click at [675, 302] on icon "button" at bounding box center [672, 305] width 9 height 9
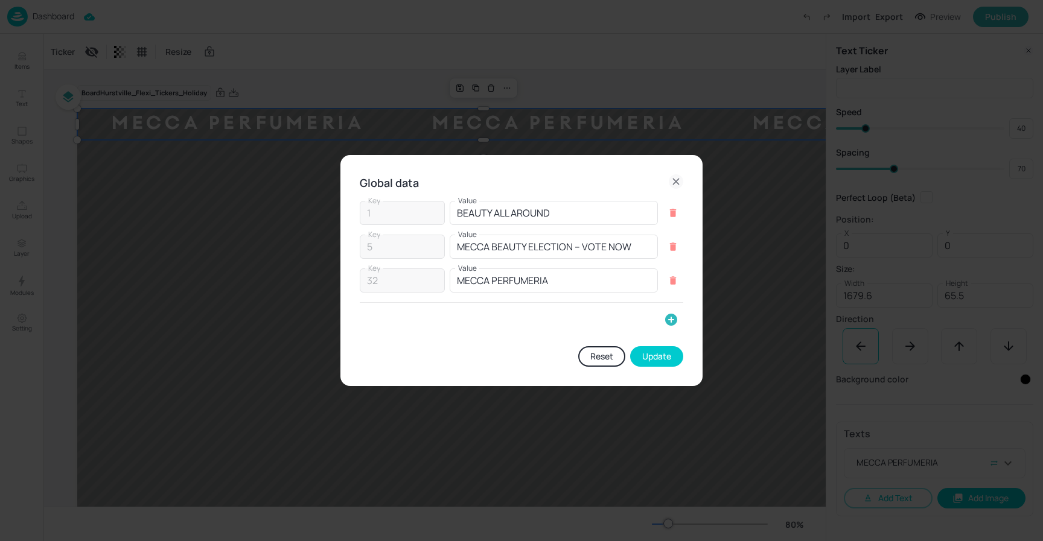
click at [669, 358] on button "Update" at bounding box center [656, 356] width 53 height 21
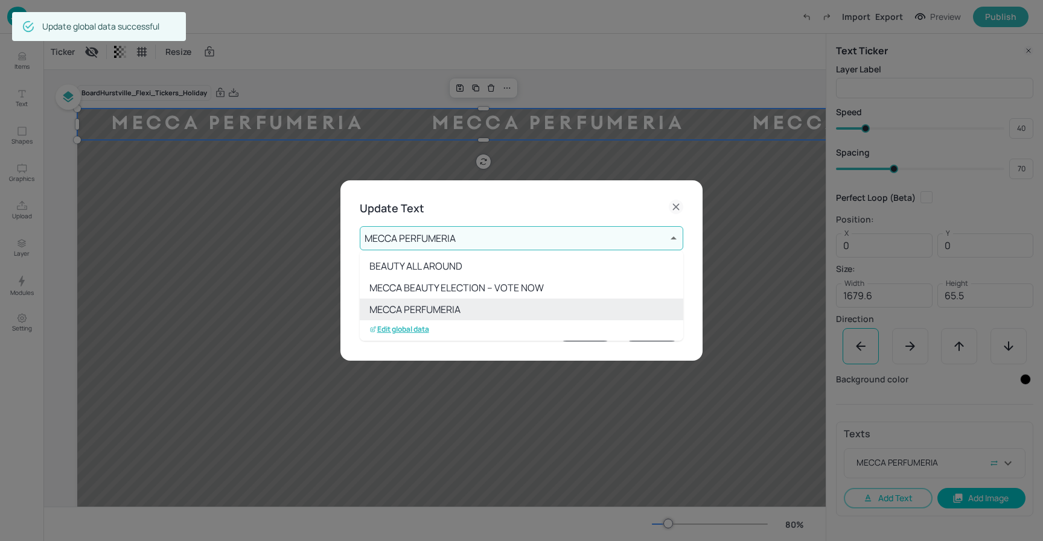
click at [465, 270] on li "BEAUTY ALL AROUND" at bounding box center [521, 266] width 323 height 22
type input "1"
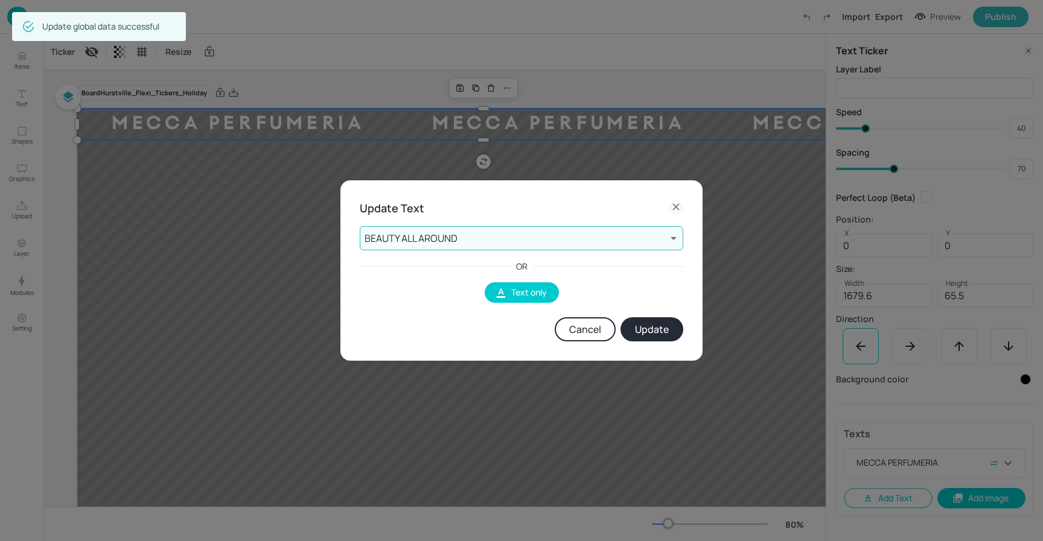
click at [657, 323] on button "Update" at bounding box center [651, 329] width 63 height 24
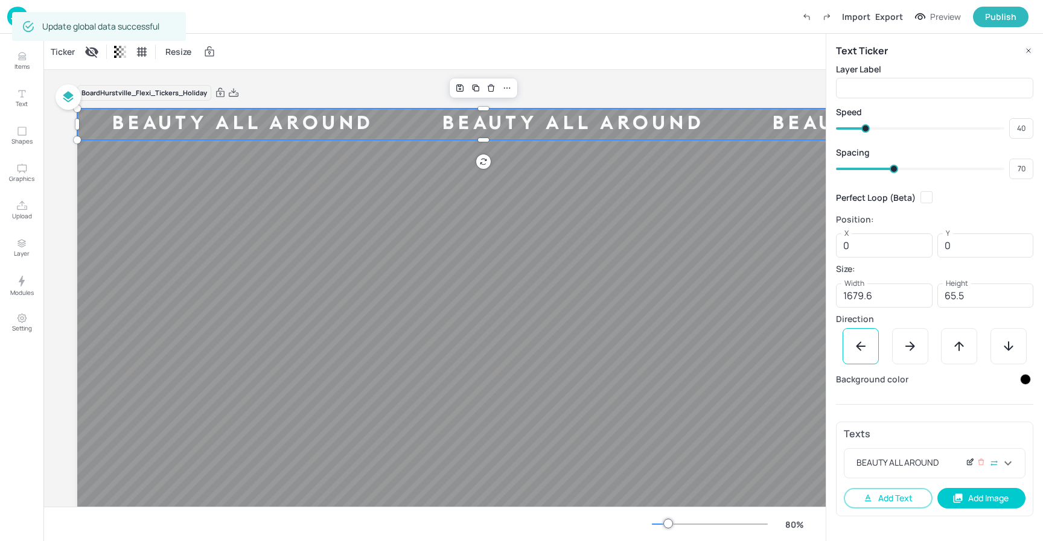
click at [972, 461] on icon at bounding box center [971, 460] width 1 height 1
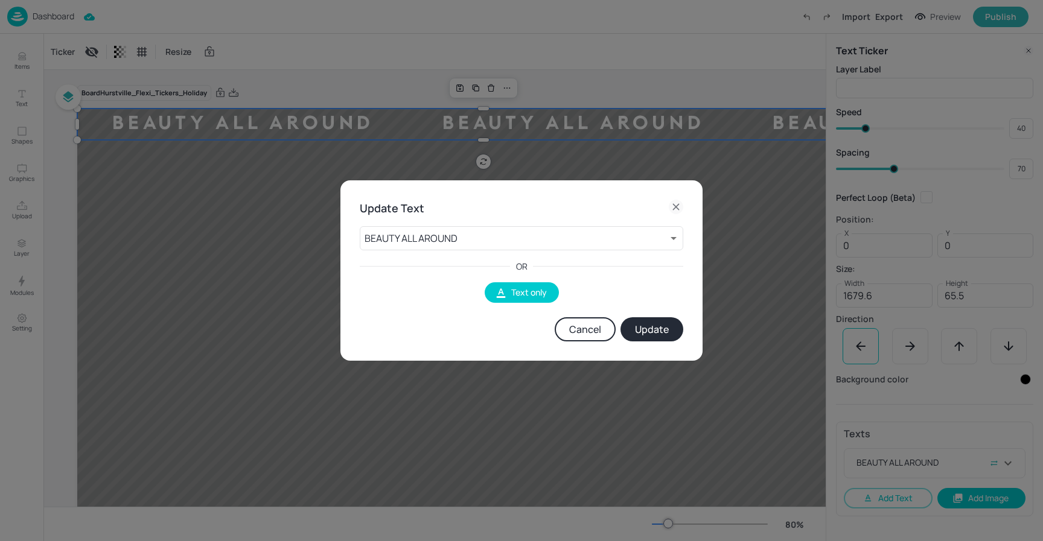
click at [610, 336] on button "Cancel" at bounding box center [584, 329] width 61 height 24
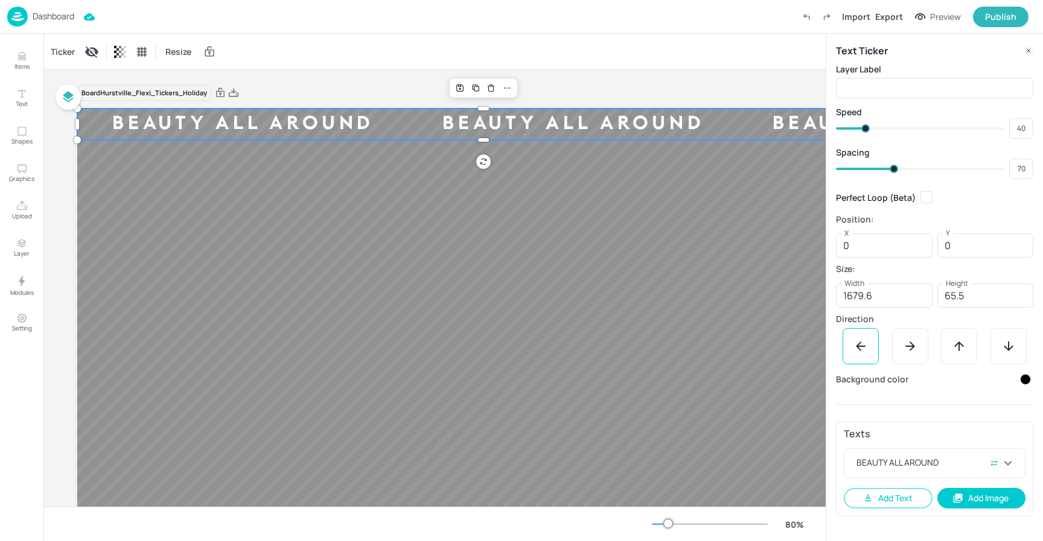
drag, startPoint x: 1007, startPoint y: 466, endPoint x: 996, endPoint y: 432, distance: 36.1
click at [1006, 466] on icon at bounding box center [1007, 463] width 14 height 14
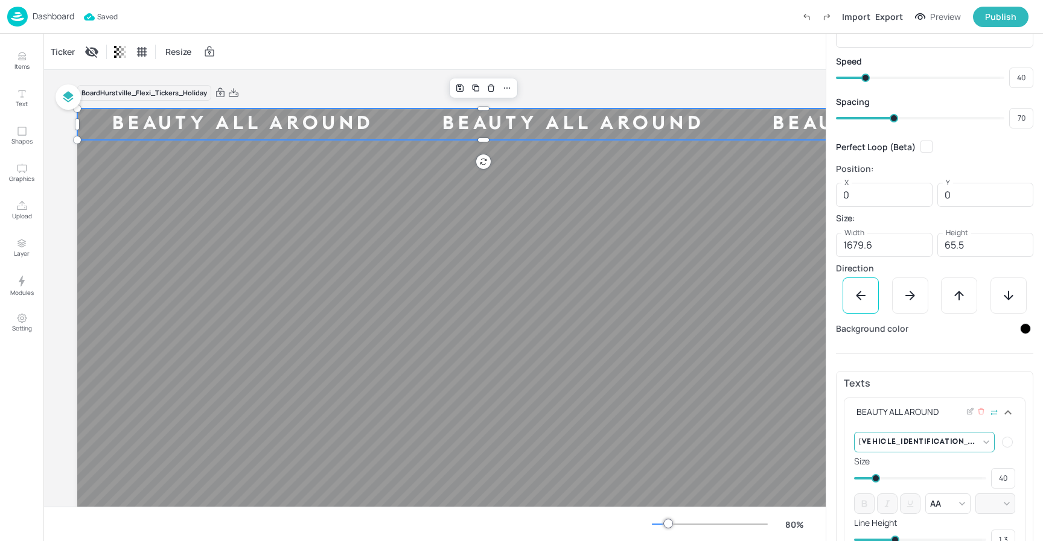
scroll to position [52, 0]
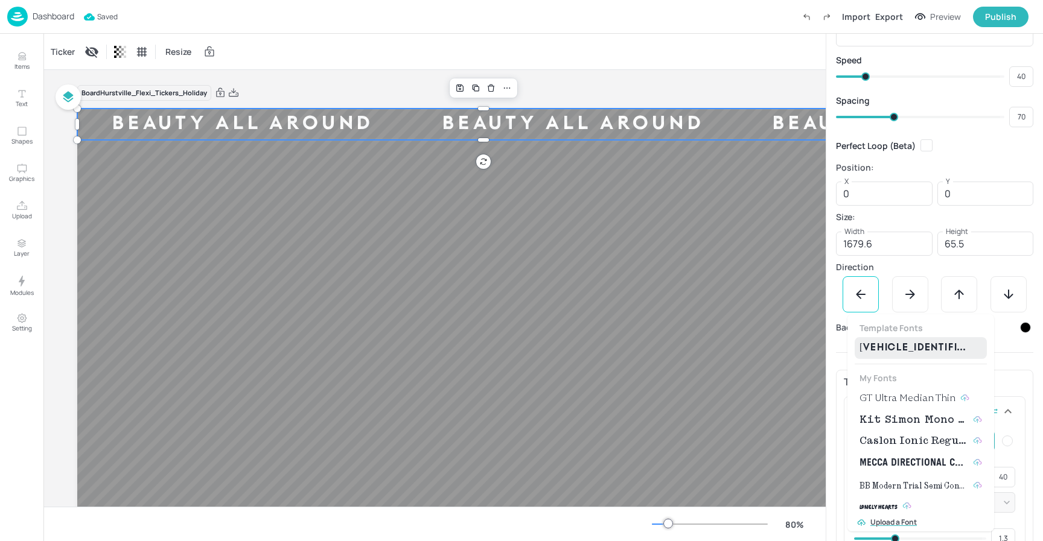
click at [985, 442] on body "Dashboard Saved Import Export Preview Publish Items Text Shapes Graphics Upload…" at bounding box center [521, 270] width 1043 height 541
click at [926, 398] on span "GT Ultra Median Thin" at bounding box center [907, 398] width 96 height 14
type input "{"font":"GTUltraMedianThin","group":"template"}"
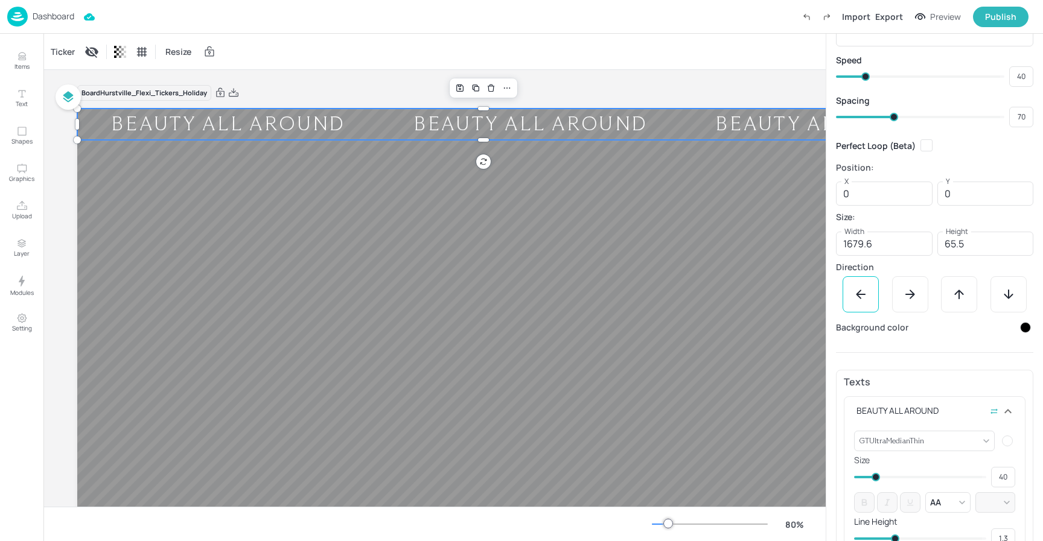
drag, startPoint x: 401, startPoint y: 59, endPoint x: 11, endPoint y: 14, distance: 391.7
click at [396, 59] on div "Ticker Resize" at bounding box center [434, 52] width 782 height 36
click at [46, 14] on p "Dashboard" at bounding box center [54, 16] width 42 height 8
click at [45, 19] on p "Dashboard" at bounding box center [54, 16] width 42 height 8
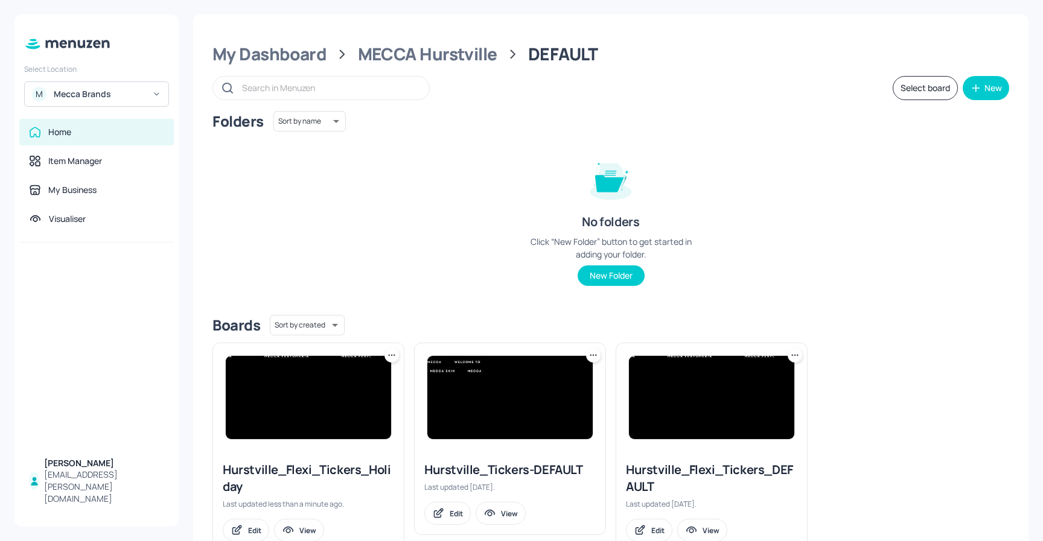
scroll to position [40, 0]
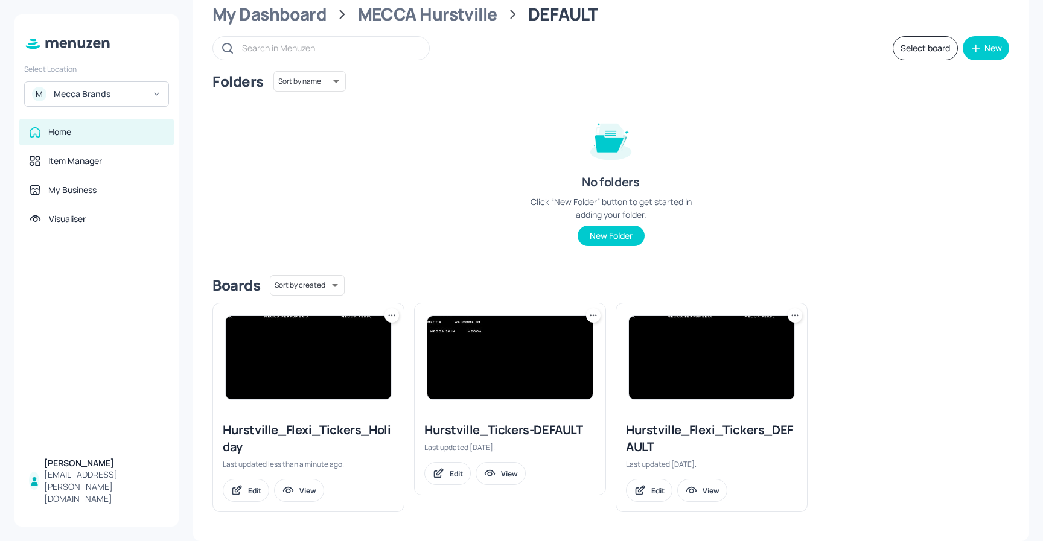
click at [392, 319] on icon at bounding box center [392, 316] width 12 height 12
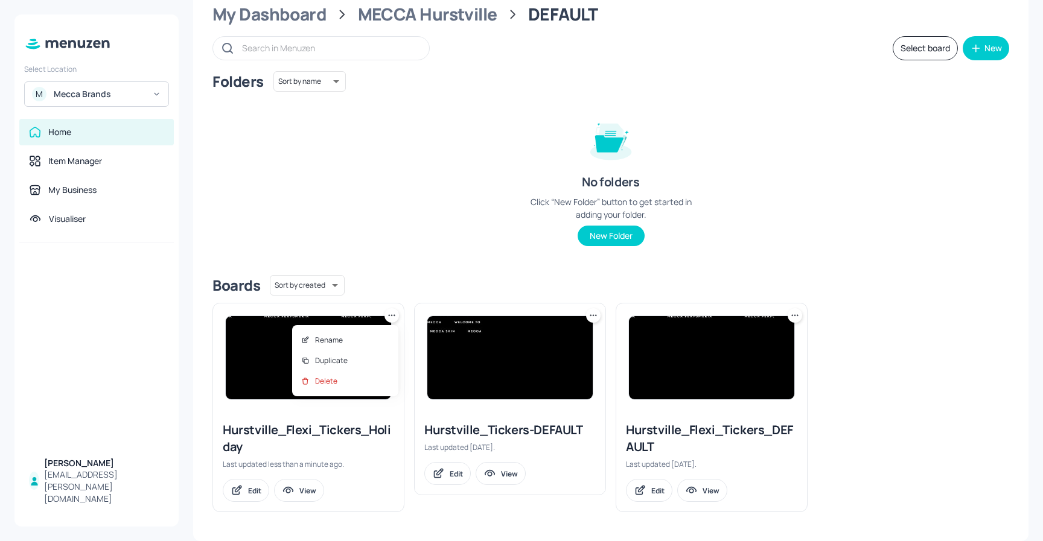
drag, startPoint x: 391, startPoint y: 316, endPoint x: 405, endPoint y: 300, distance: 21.8
click at [391, 316] on div at bounding box center [521, 270] width 1043 height 541
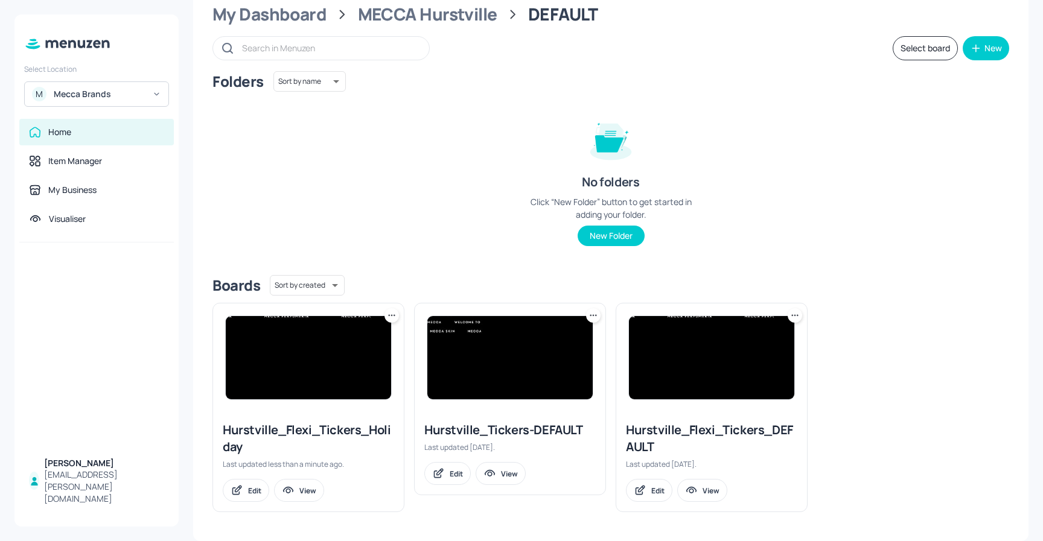
drag, startPoint x: 900, startPoint y: 52, endPoint x: 862, endPoint y: 61, distance: 39.7
click at [900, 52] on button "Select board" at bounding box center [924, 48] width 65 height 24
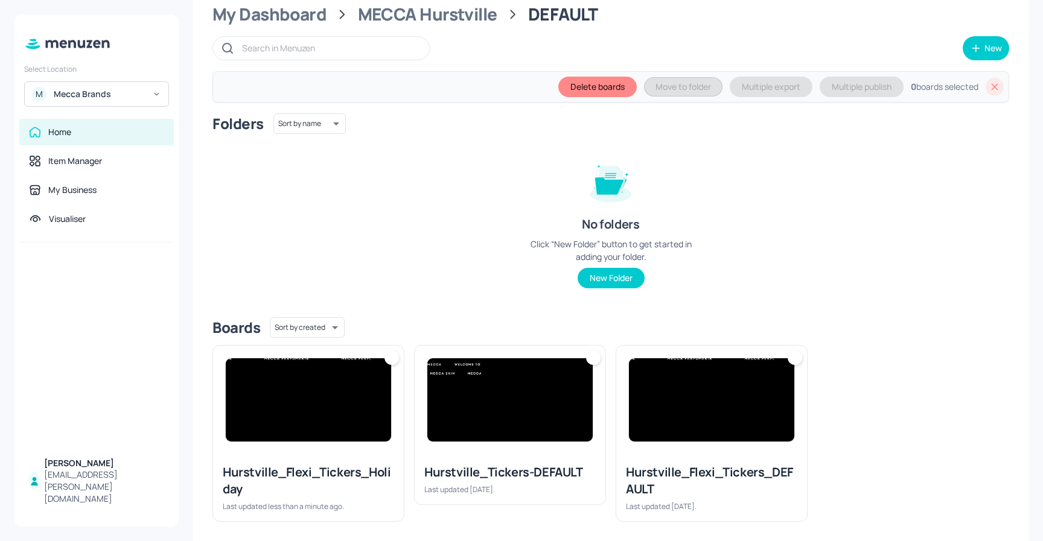
click at [386, 360] on div at bounding box center [391, 358] width 14 height 14
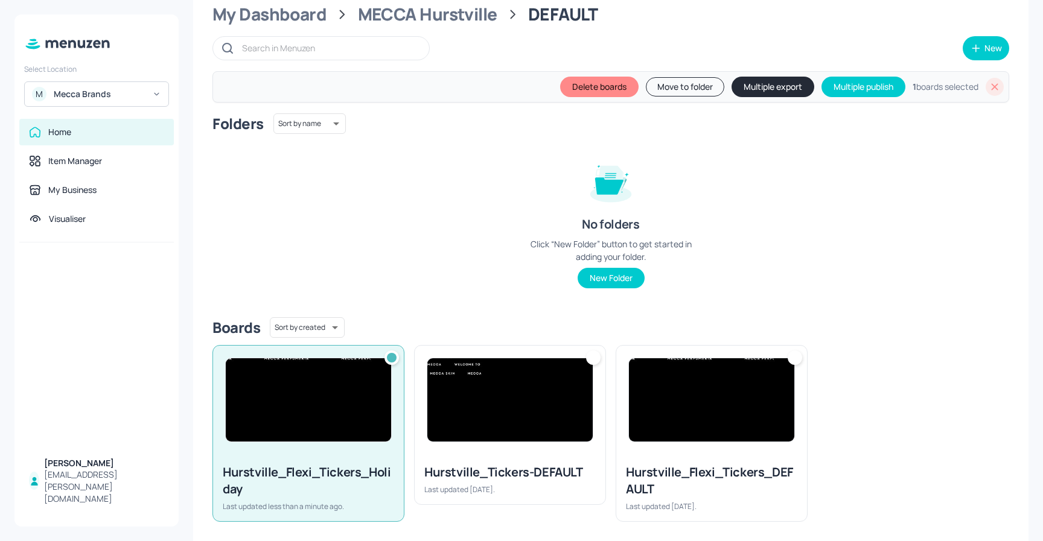
click at [697, 86] on button "Move to folder" at bounding box center [685, 86] width 78 height 19
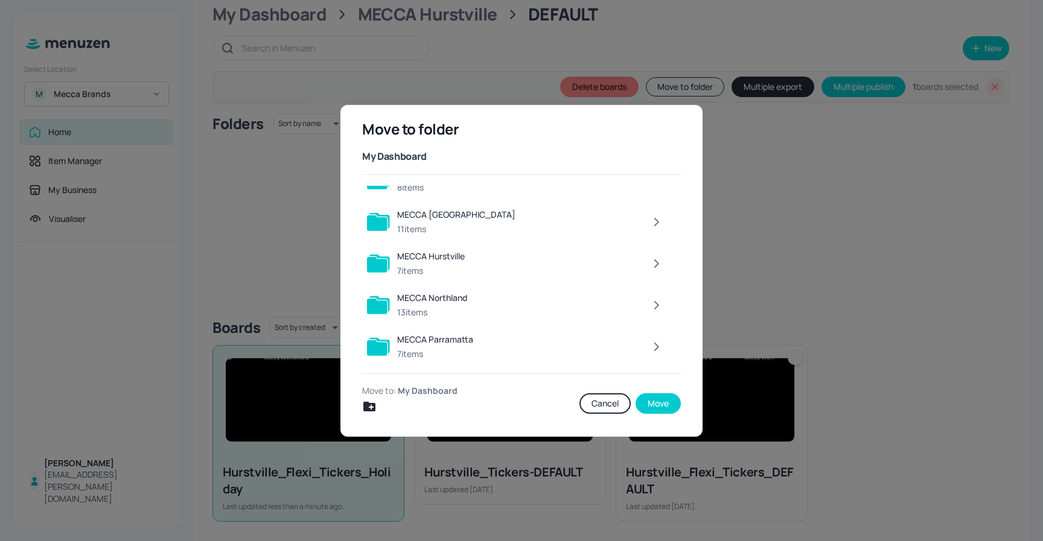
scroll to position [1031, 0]
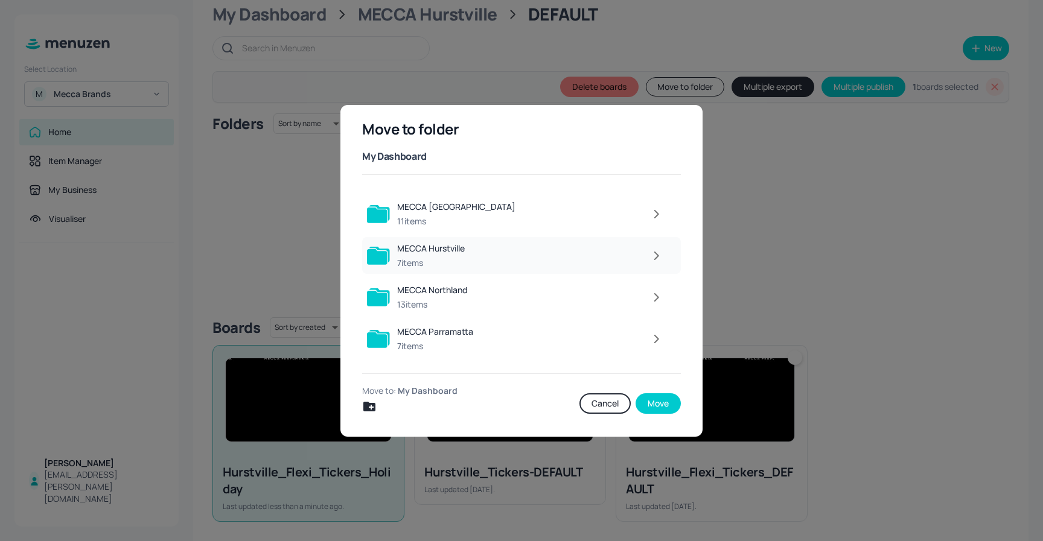
click at [655, 256] on icon "button" at bounding box center [656, 256] width 15 height 14
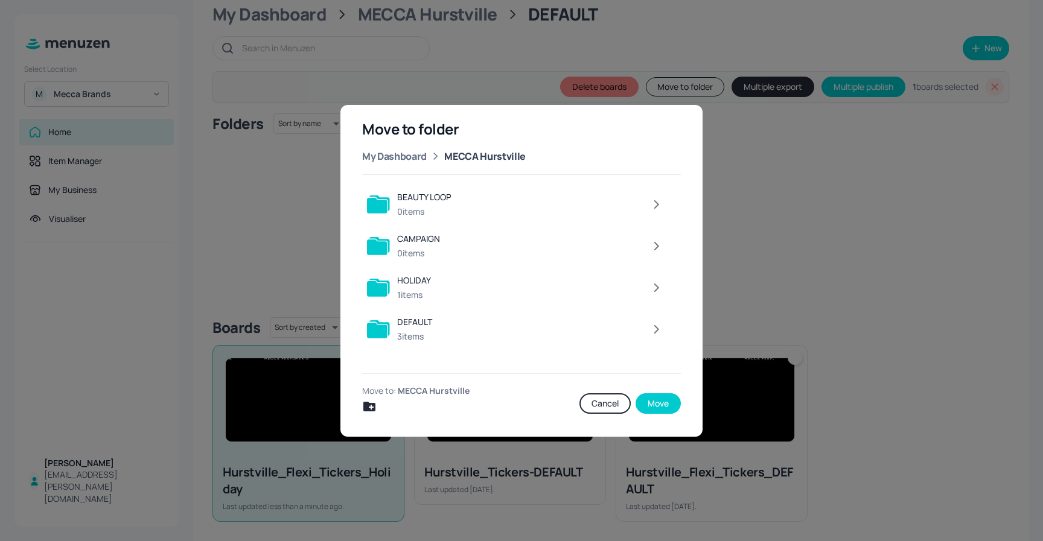
scroll to position [0, 0]
drag, startPoint x: 433, startPoint y: 285, endPoint x: 451, endPoint y: 288, distance: 17.7
click at [433, 285] on div "HOLIDAY 1 items" at bounding box center [521, 287] width 319 height 37
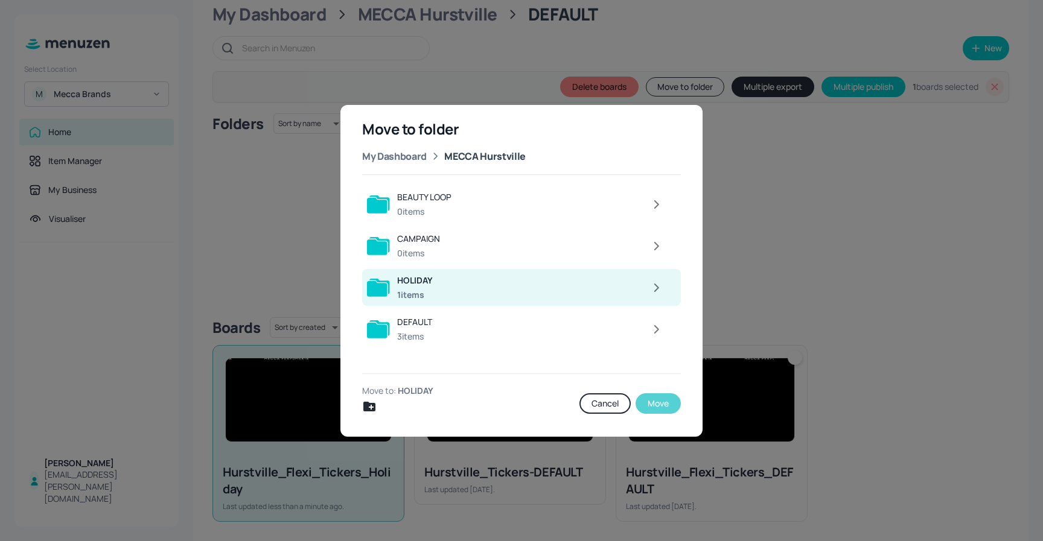
click at [662, 404] on button "Move" at bounding box center [657, 403] width 45 height 21
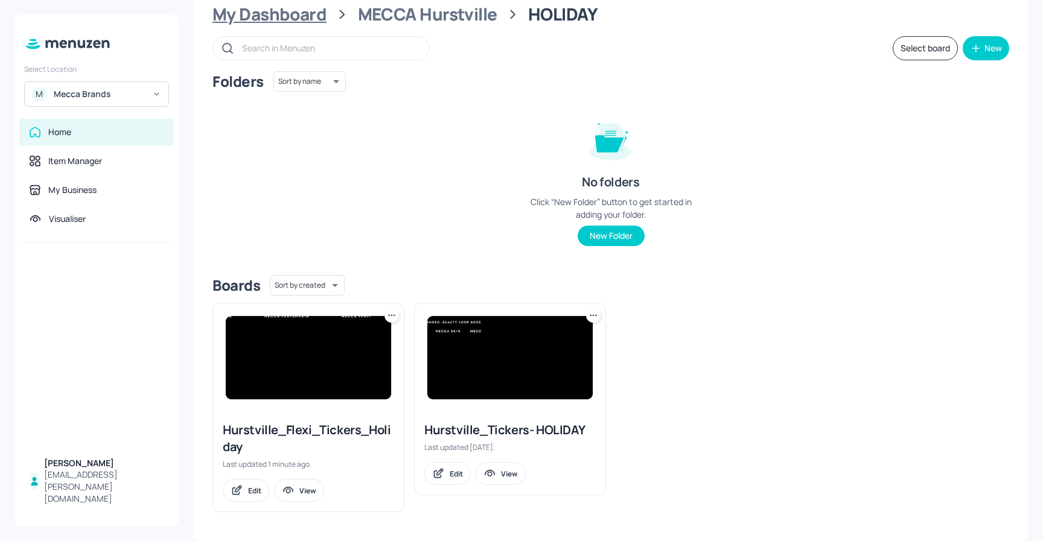
click at [305, 14] on div "My Dashboard" at bounding box center [269, 15] width 114 height 22
